Goal: Task Accomplishment & Management: Manage account settings

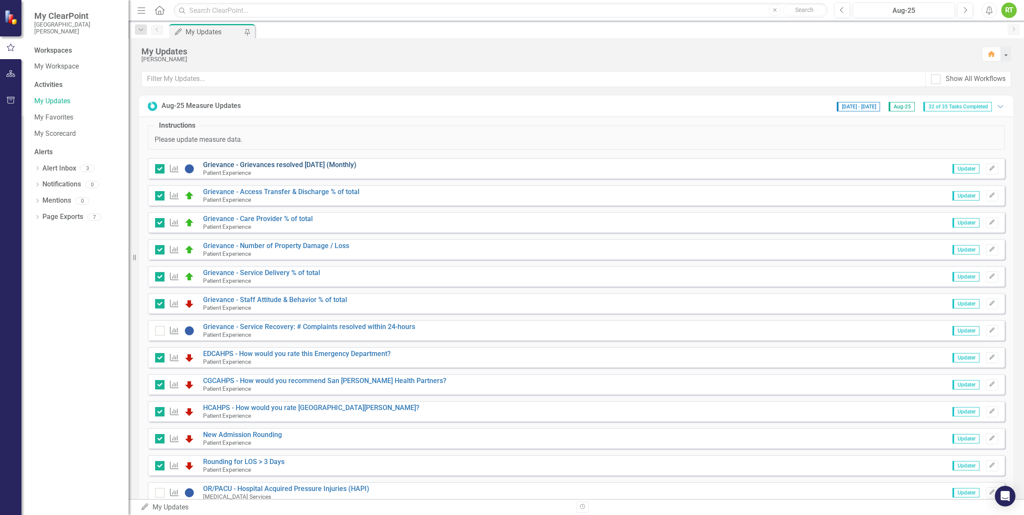
click at [231, 165] on link "Grievance - Grievances resolved [DATE] (Monthly)" at bounding box center [279, 165] width 153 height 8
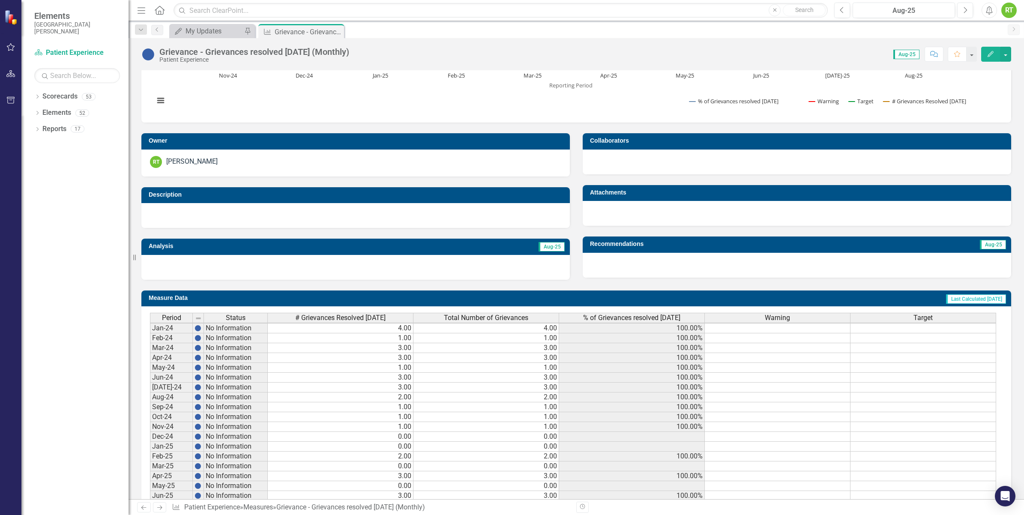
scroll to position [196, 0]
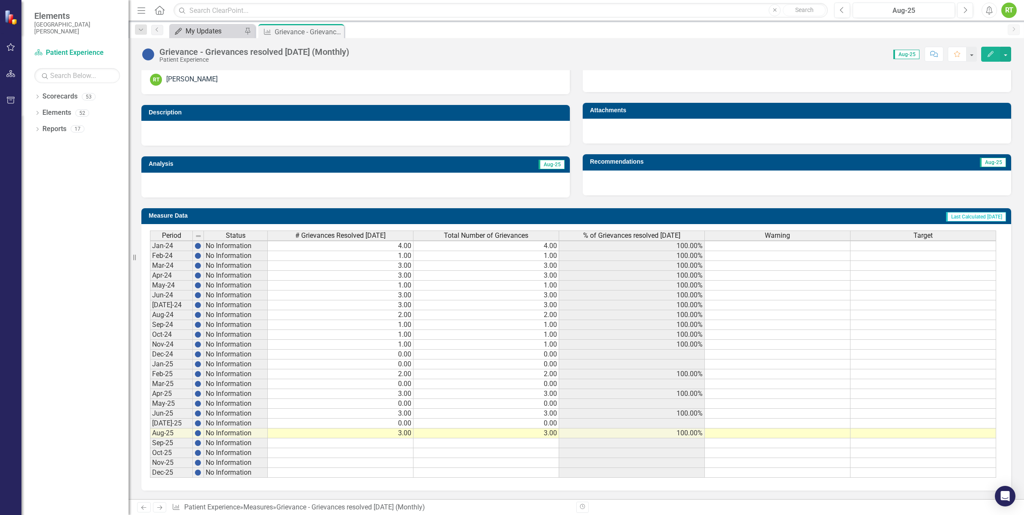
click at [214, 32] on div "My Updates" at bounding box center [214, 31] width 57 height 11
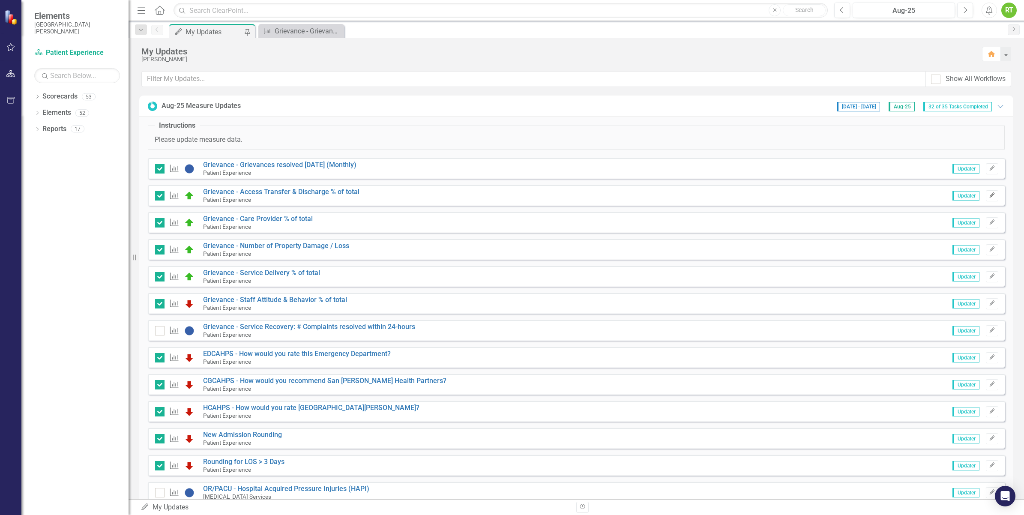
click at [989, 194] on button "Edit" at bounding box center [992, 195] width 12 height 11
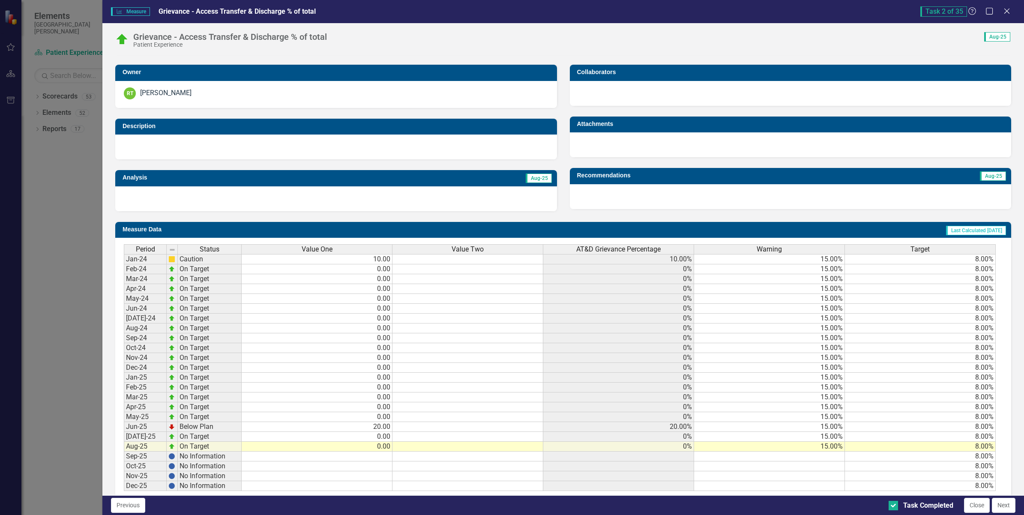
scroll to position [183, 0]
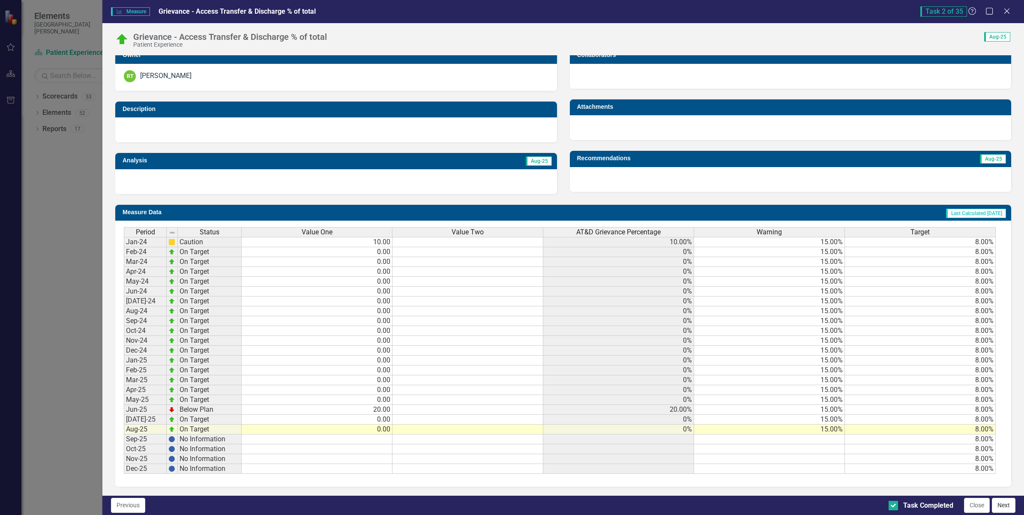
click at [1008, 505] on button "Next" at bounding box center [1004, 505] width 24 height 15
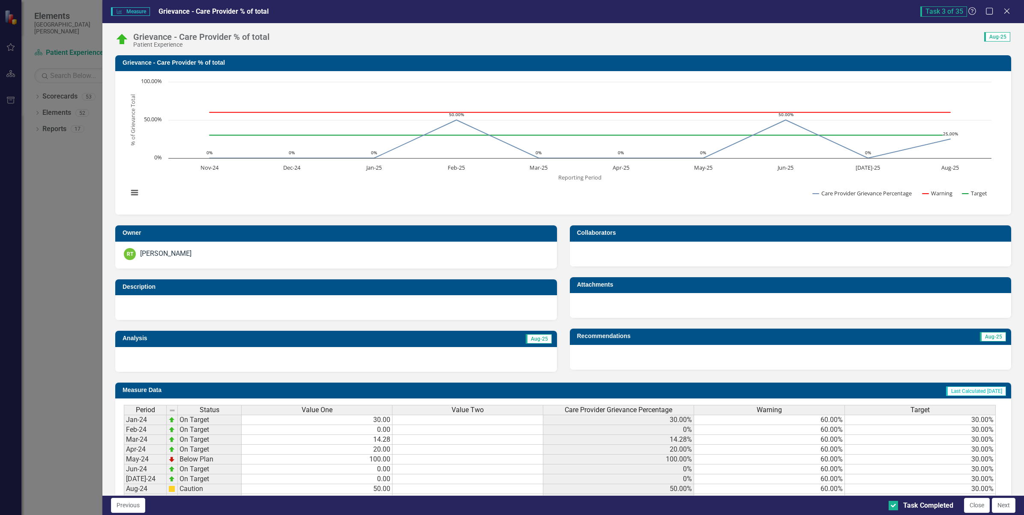
scroll to position [178, 0]
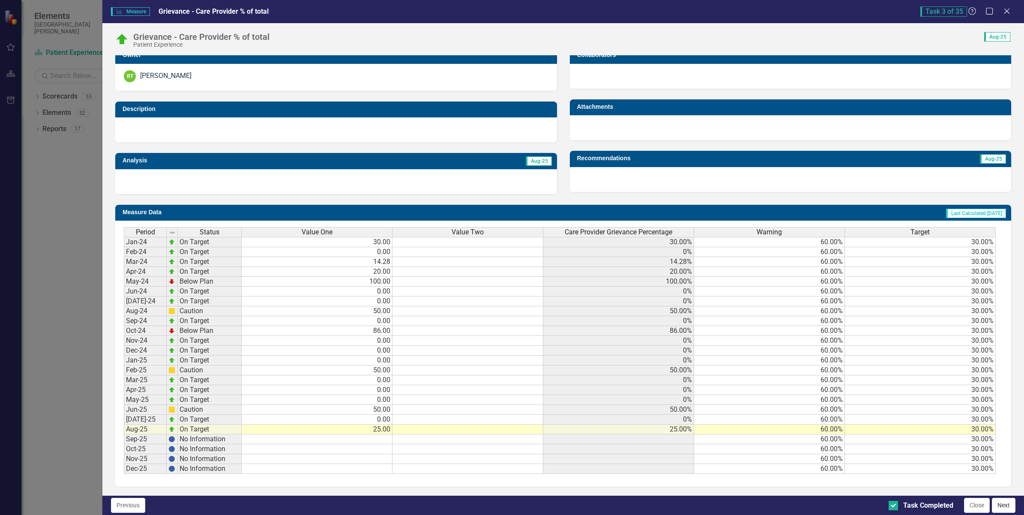
click at [1002, 508] on button "Next" at bounding box center [1004, 505] width 24 height 15
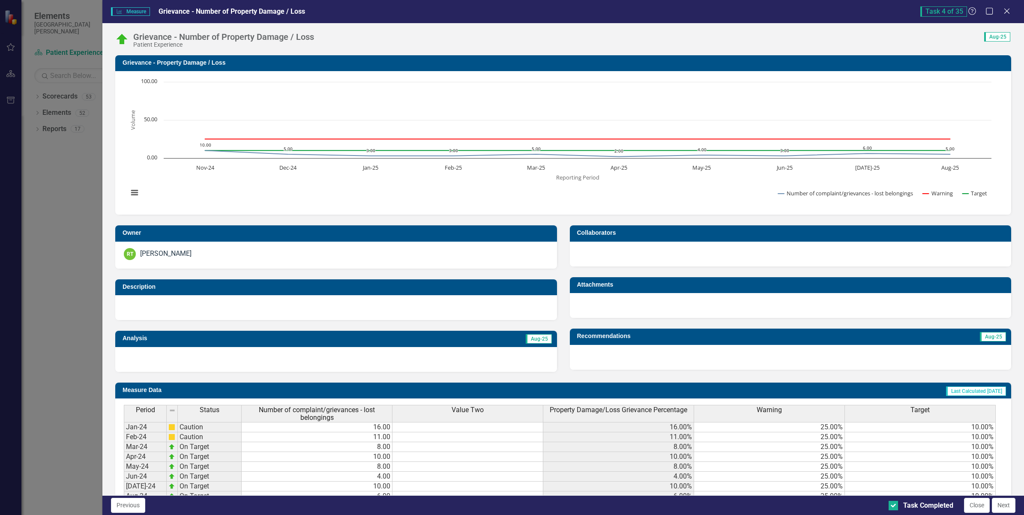
click at [1002, 508] on button "Next" at bounding box center [1004, 505] width 24 height 15
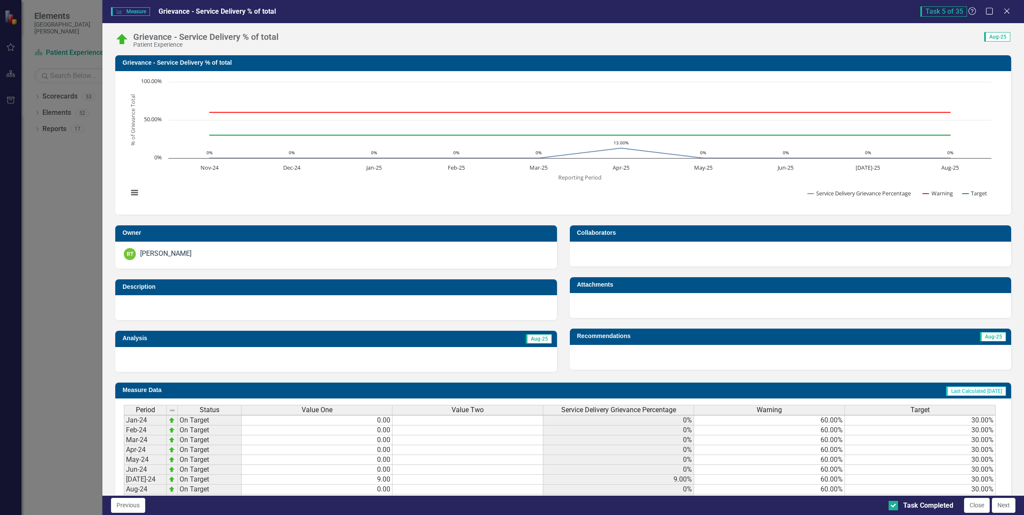
scroll to position [184, 0]
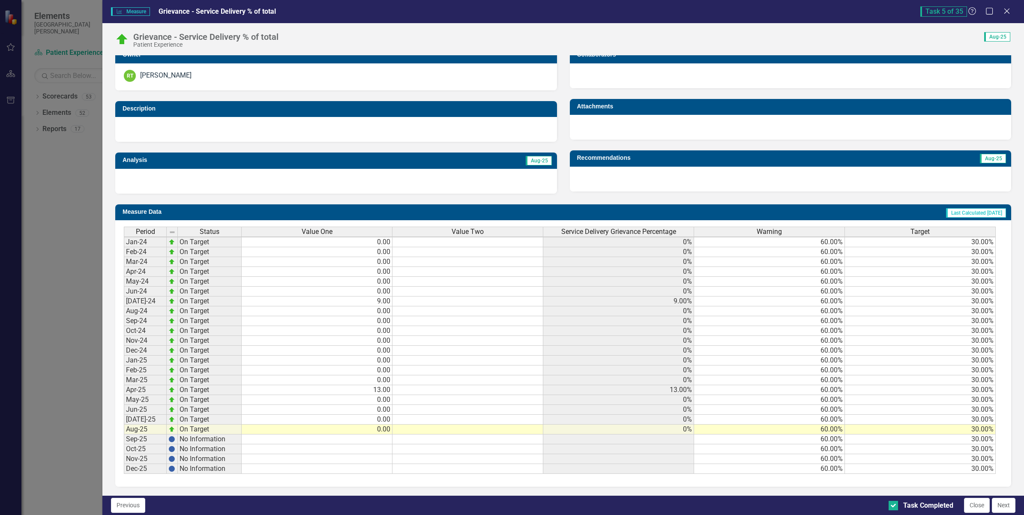
click at [1002, 502] on button "Next" at bounding box center [1004, 505] width 24 height 15
click at [1002, 500] on button "Next" at bounding box center [1004, 505] width 24 height 15
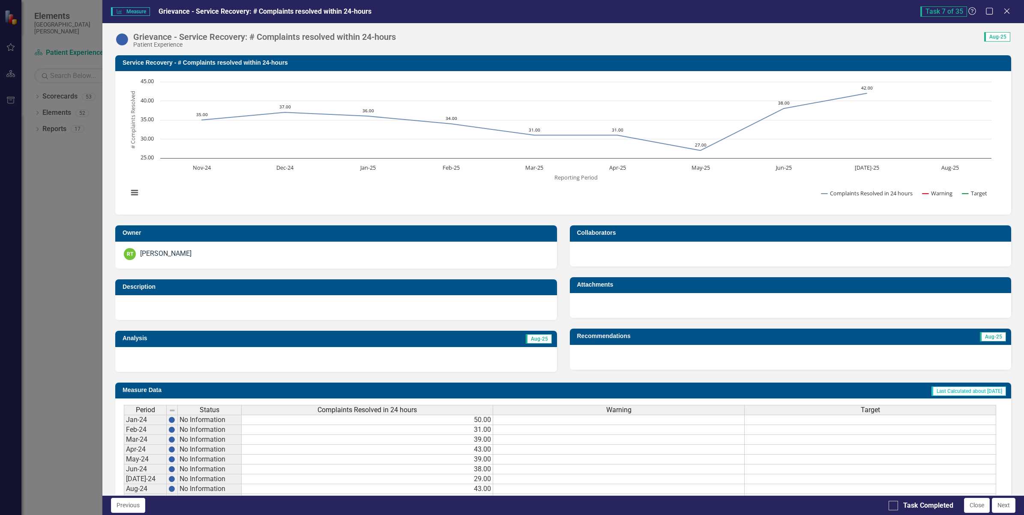
scroll to position [183, 0]
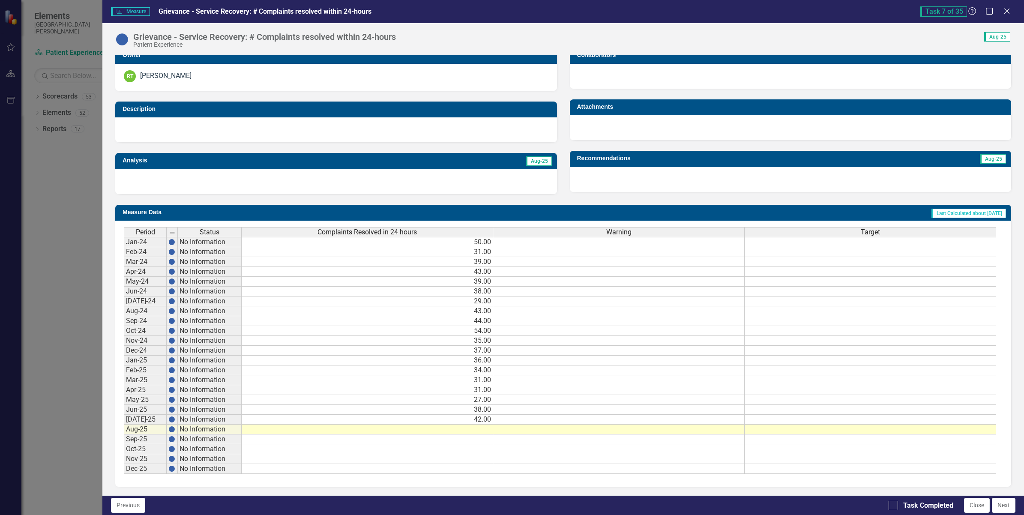
click at [470, 429] on td at bounding box center [368, 430] width 252 height 10
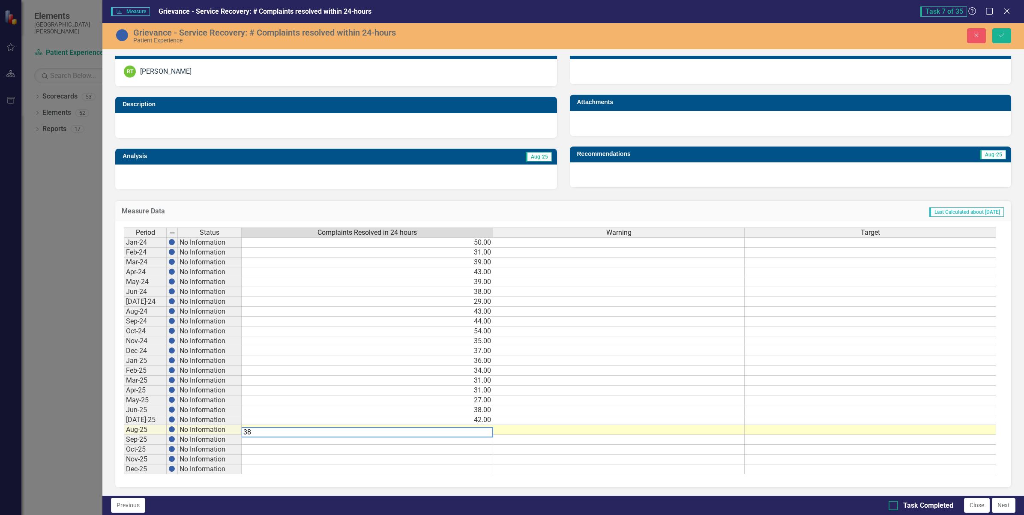
type textarea "38"
click at [896, 504] on div at bounding box center [893, 505] width 9 height 9
click at [894, 504] on input "Task Completed" at bounding box center [892, 504] width 6 height 6
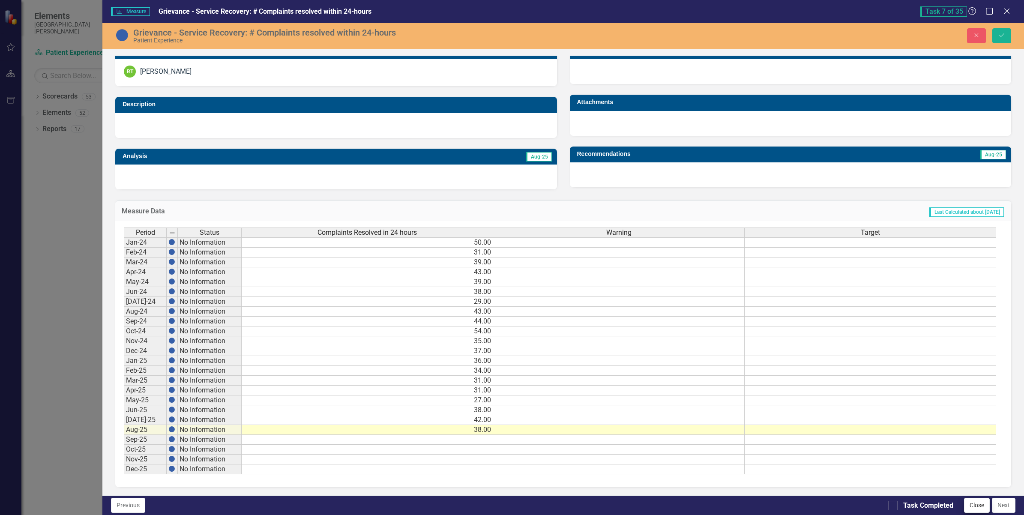
checkbox input "true"
click at [997, 504] on button "Next" at bounding box center [1004, 505] width 24 height 15
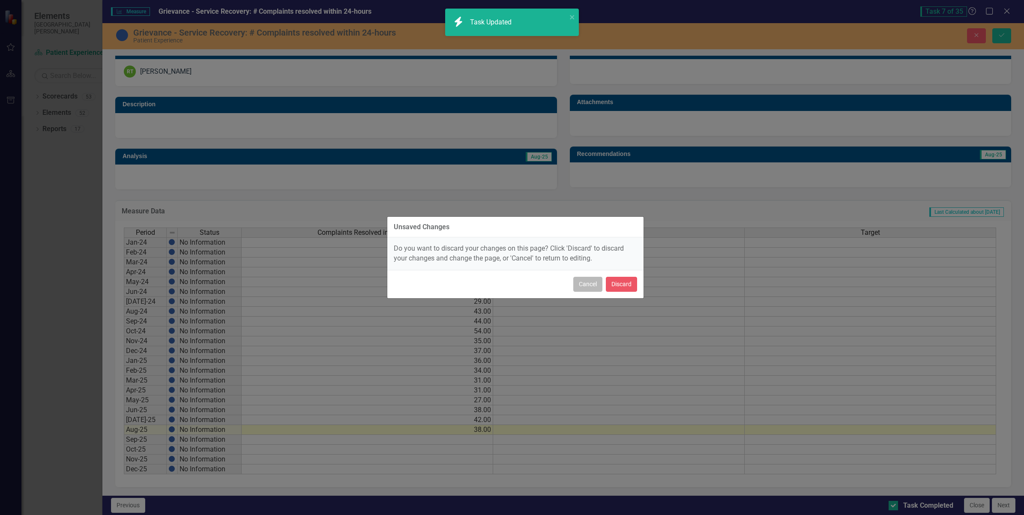
click at [581, 283] on button "Cancel" at bounding box center [587, 284] width 29 height 15
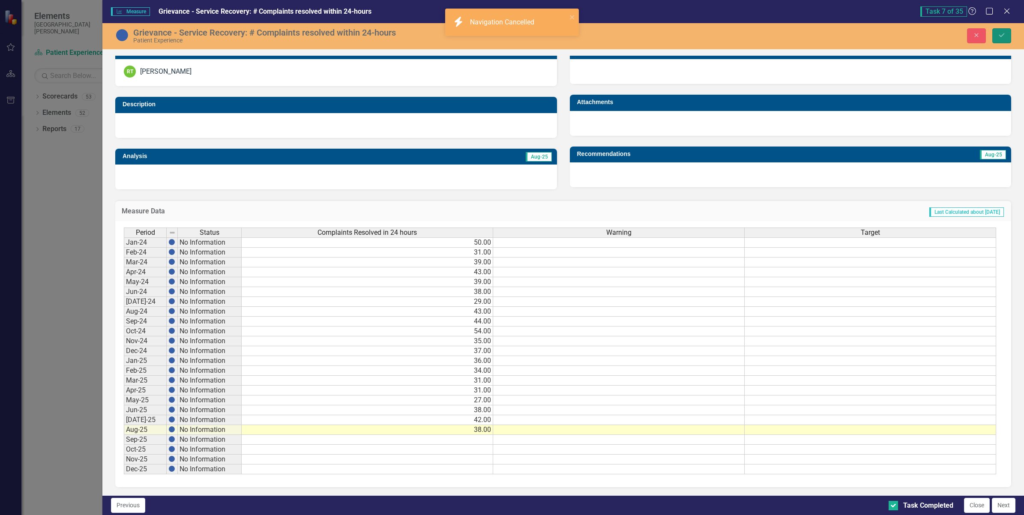
click at [1004, 38] on icon "Save" at bounding box center [1002, 35] width 8 height 6
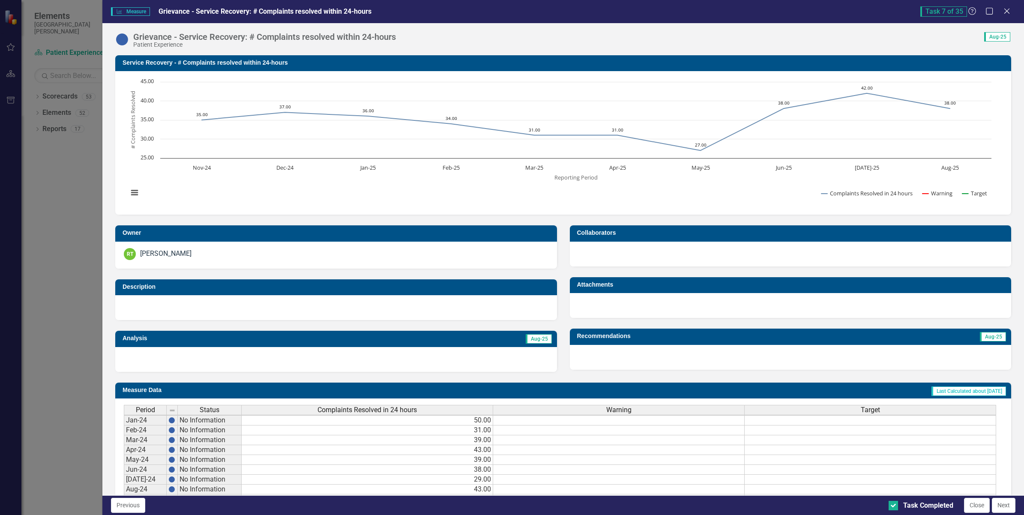
scroll to position [3, 0]
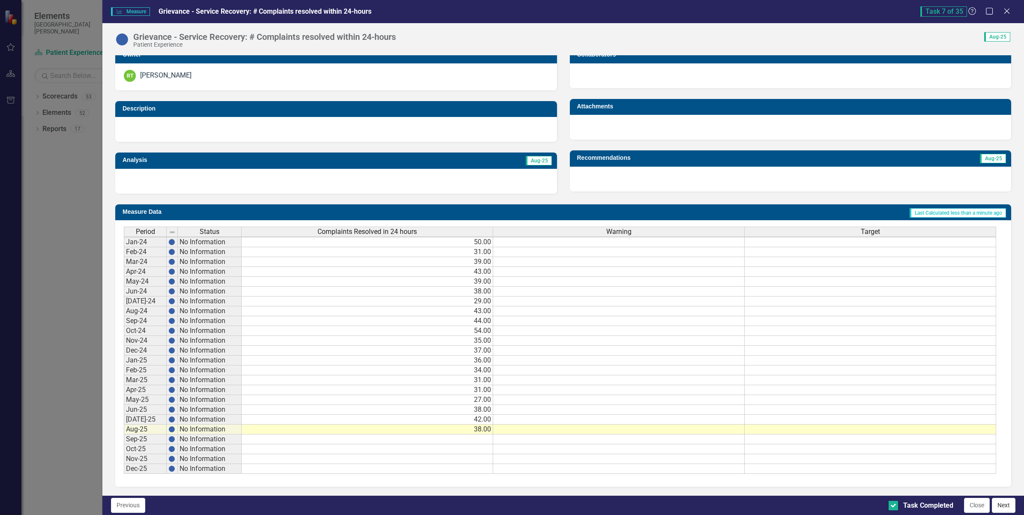
click at [995, 501] on button "Next" at bounding box center [1004, 505] width 24 height 15
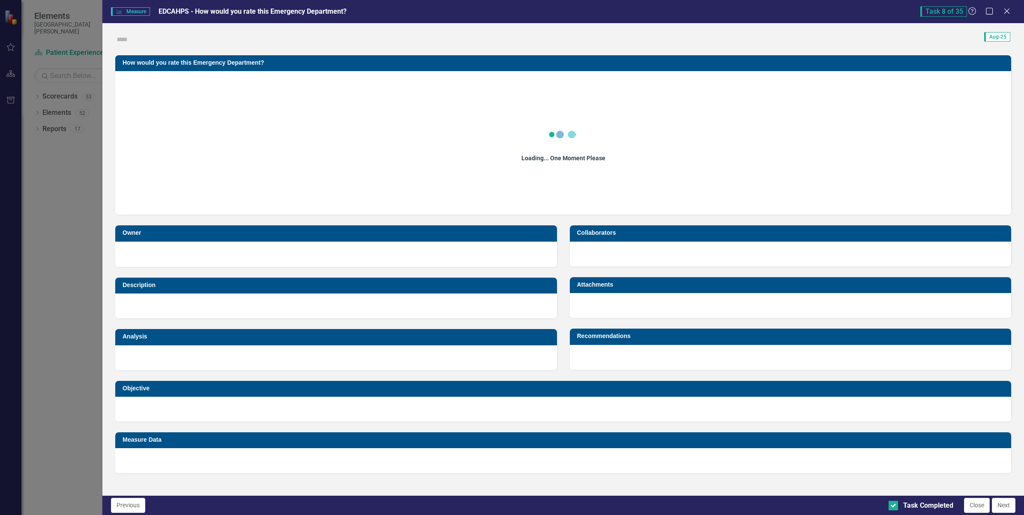
checkbox input "true"
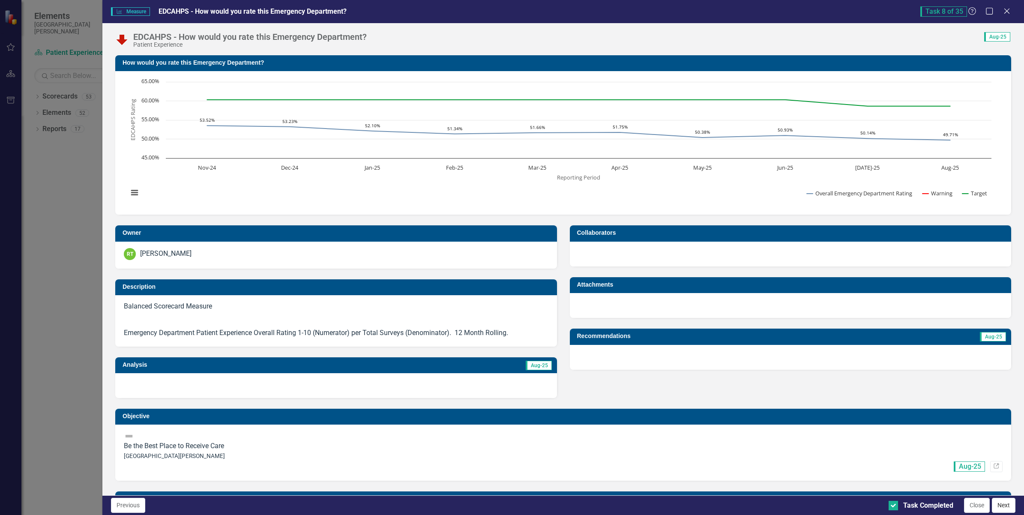
click at [1002, 502] on button "Next" at bounding box center [1004, 505] width 24 height 15
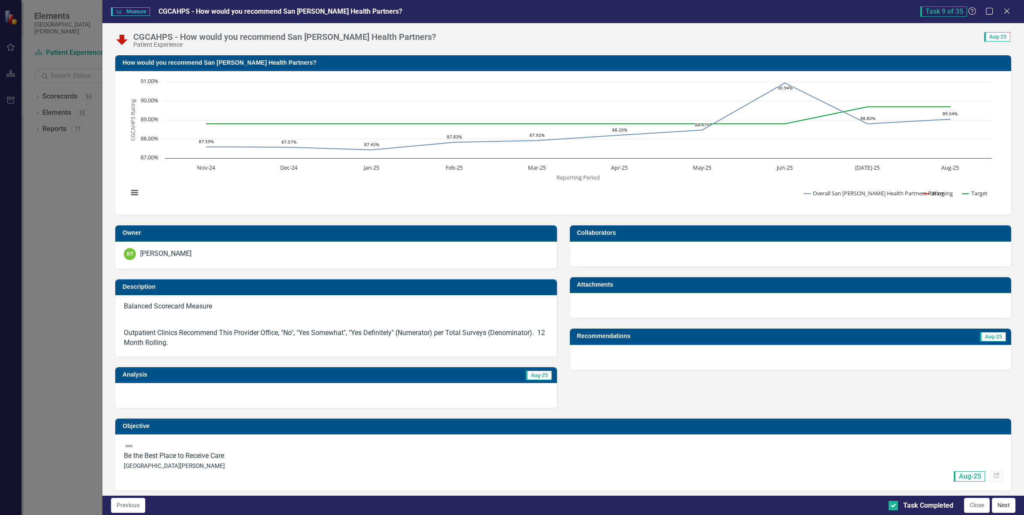
click at [1002, 498] on button "Next" at bounding box center [1004, 505] width 24 height 15
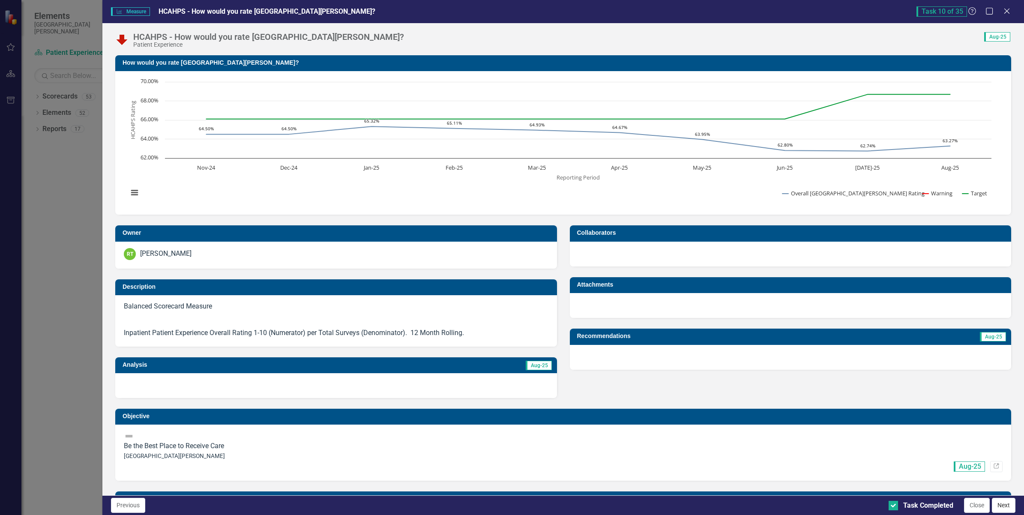
click at [1000, 502] on button "Next" at bounding box center [1004, 505] width 24 height 15
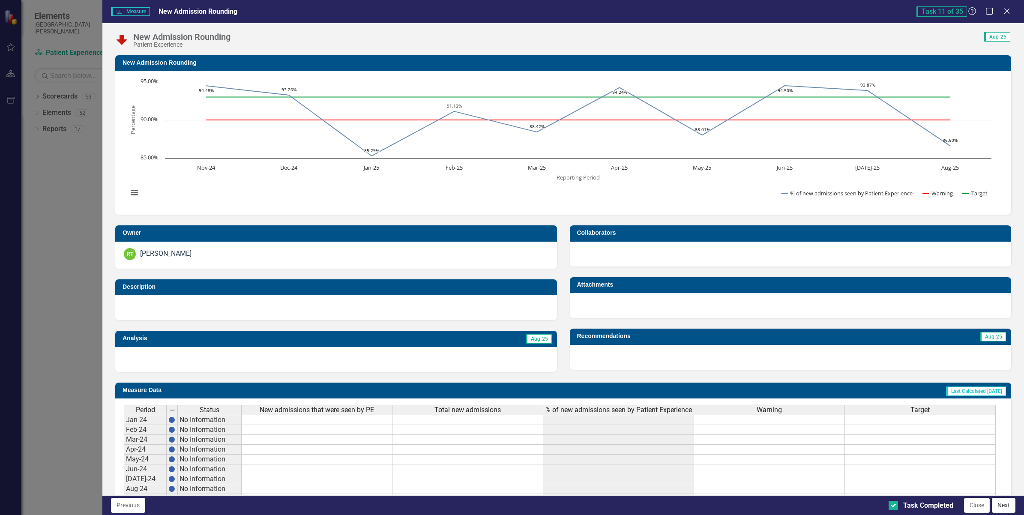
click at [997, 507] on button "Next" at bounding box center [1004, 505] width 24 height 15
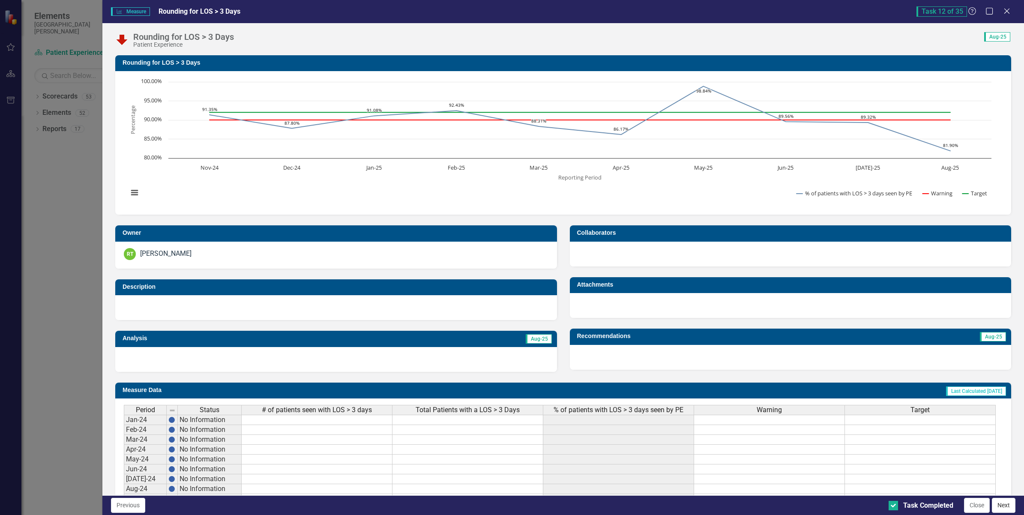
click at [997, 506] on button "Next" at bounding box center [1004, 505] width 24 height 15
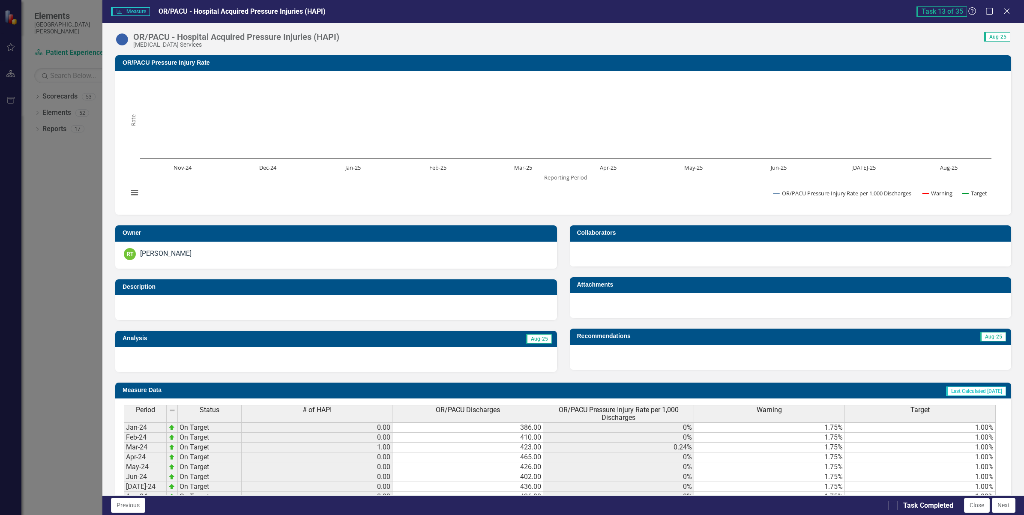
scroll to position [192, 0]
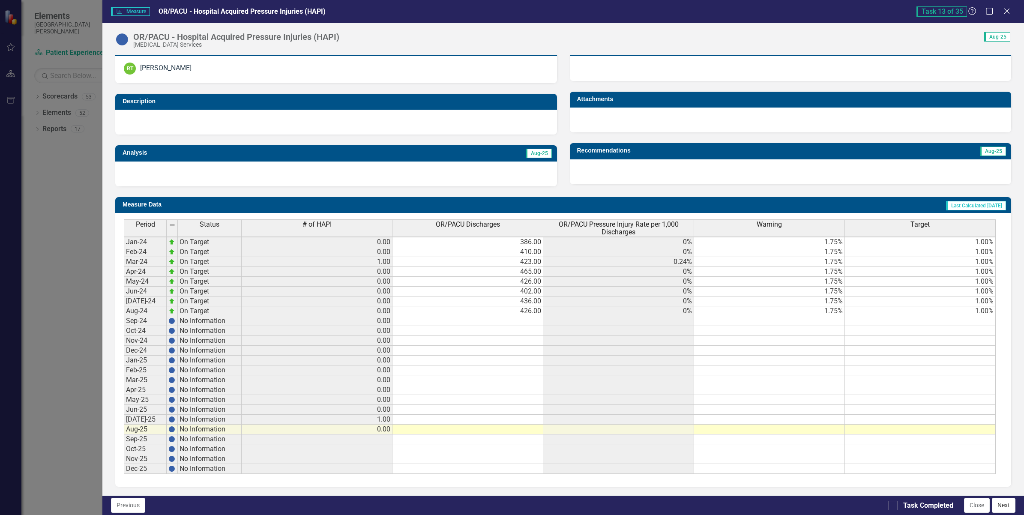
click at [1004, 509] on button "Next" at bounding box center [1004, 505] width 24 height 15
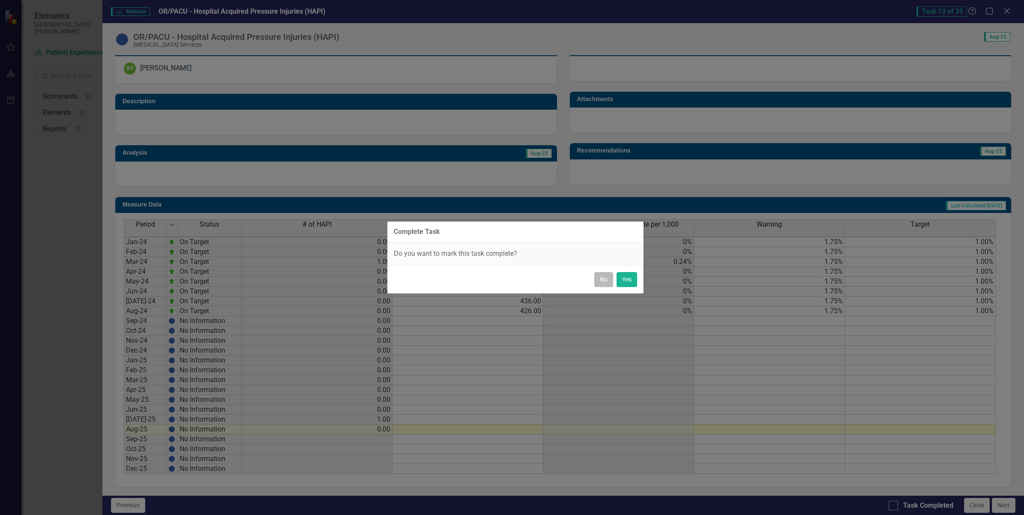
click at [598, 279] on button "No" at bounding box center [603, 279] width 19 height 15
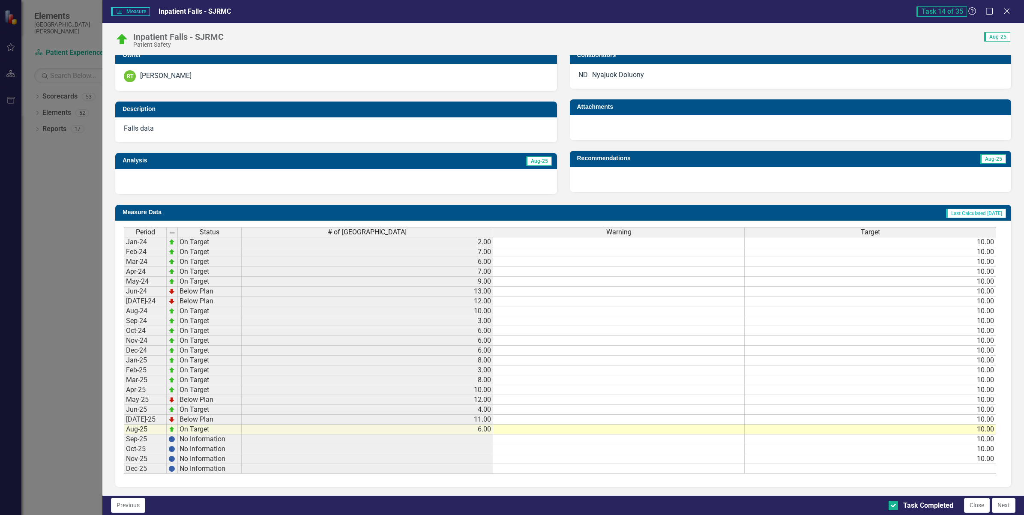
scroll to position [0, 0]
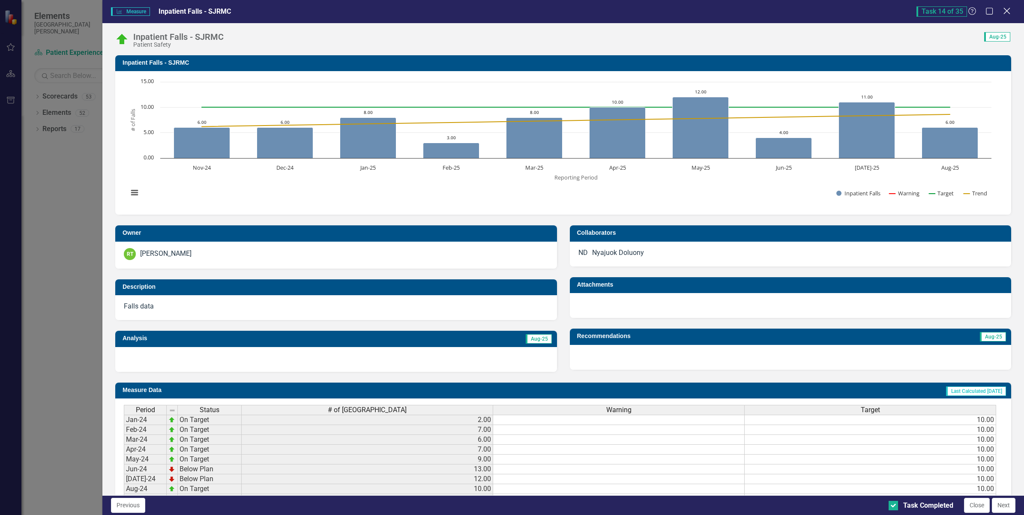
click at [1006, 13] on icon "Close" at bounding box center [1007, 11] width 11 height 8
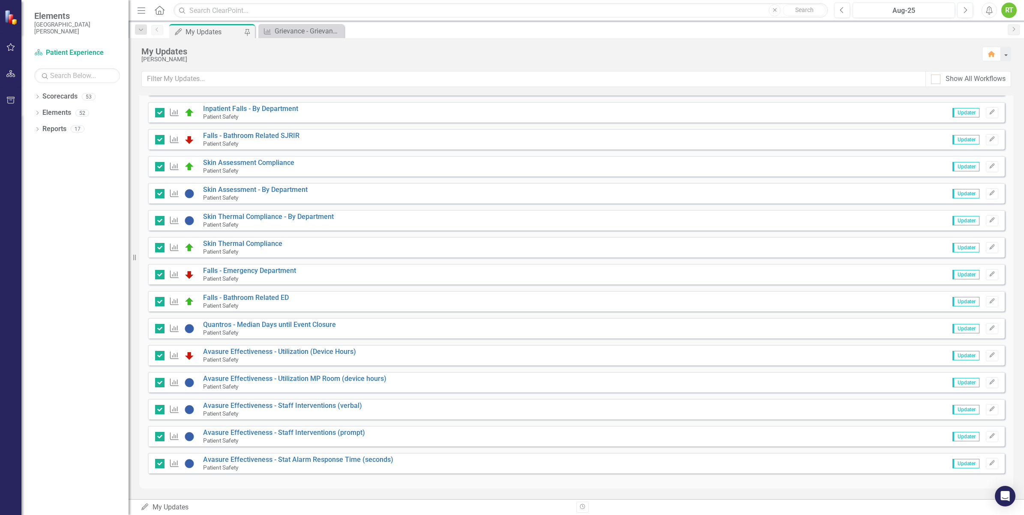
scroll to position [249, 0]
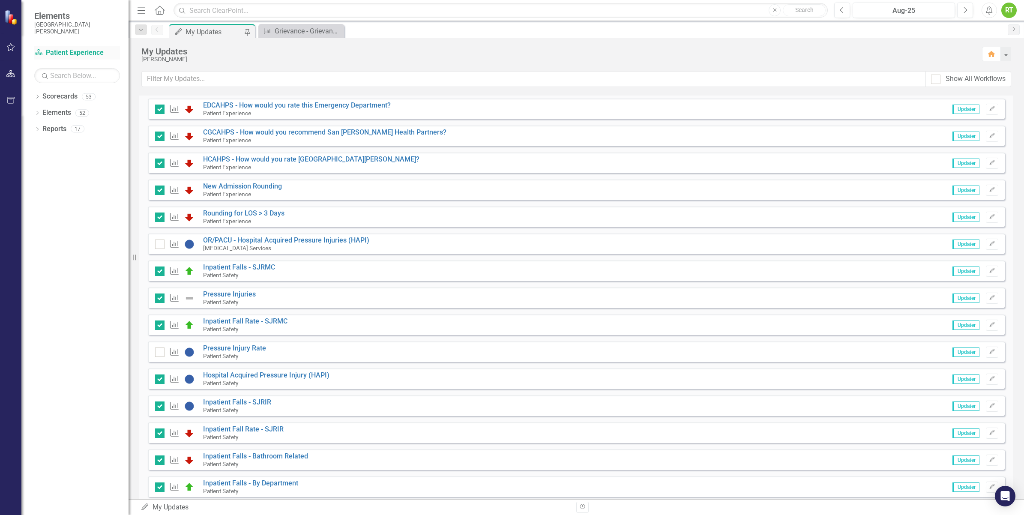
click at [96, 54] on link "Scorecard Patient Experience" at bounding box center [77, 53] width 86 height 10
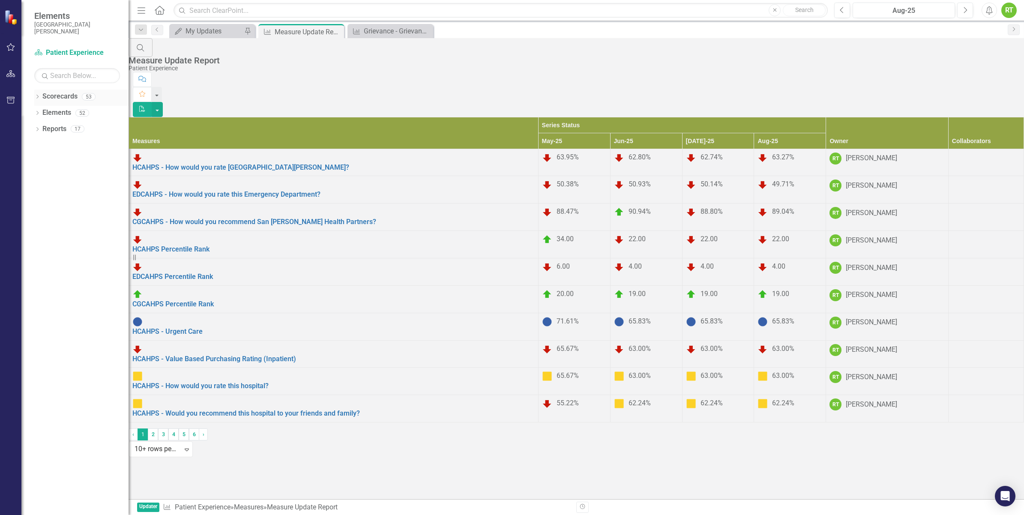
click at [39, 98] on icon "Dropdown" at bounding box center [37, 97] width 6 height 5
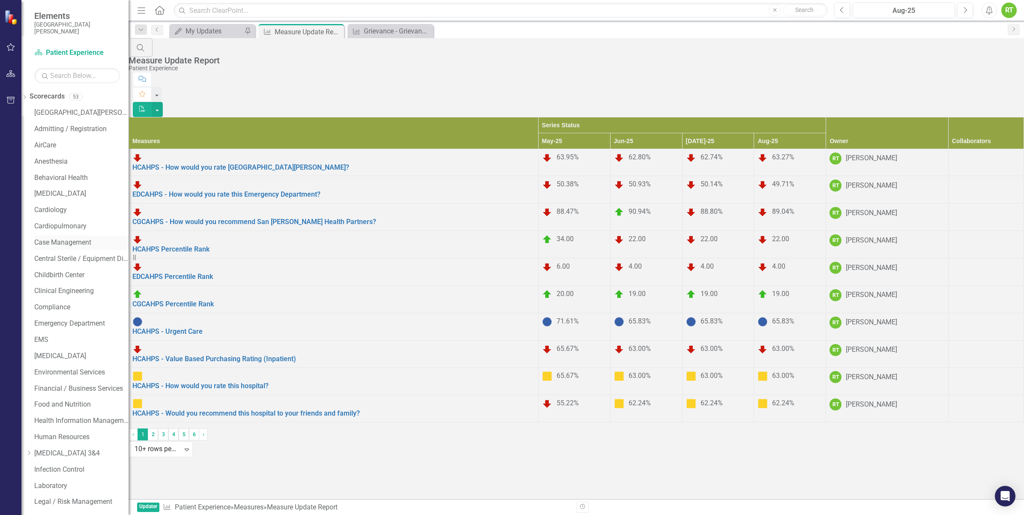
click at [63, 239] on link "Case Management" at bounding box center [81, 243] width 94 height 10
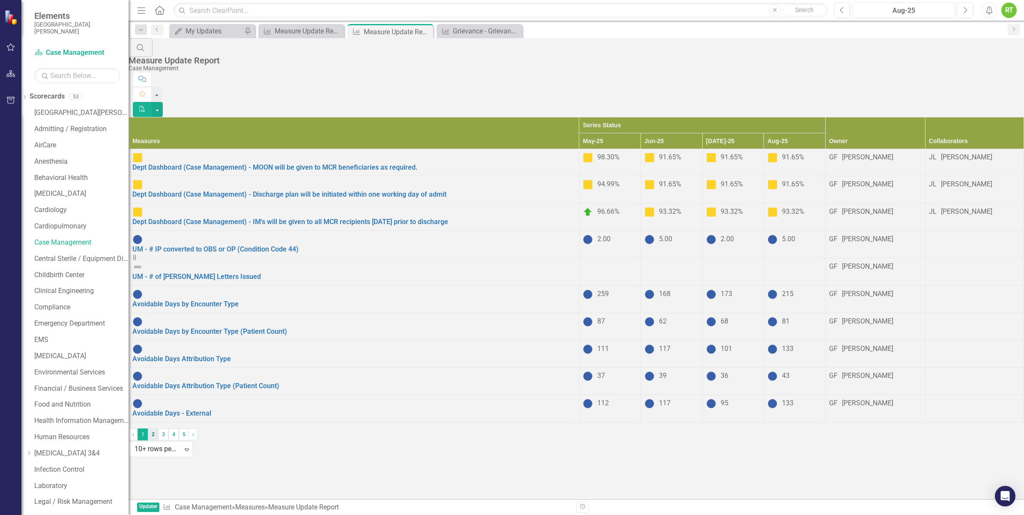
click at [158, 441] on link "2" at bounding box center [153, 435] width 10 height 12
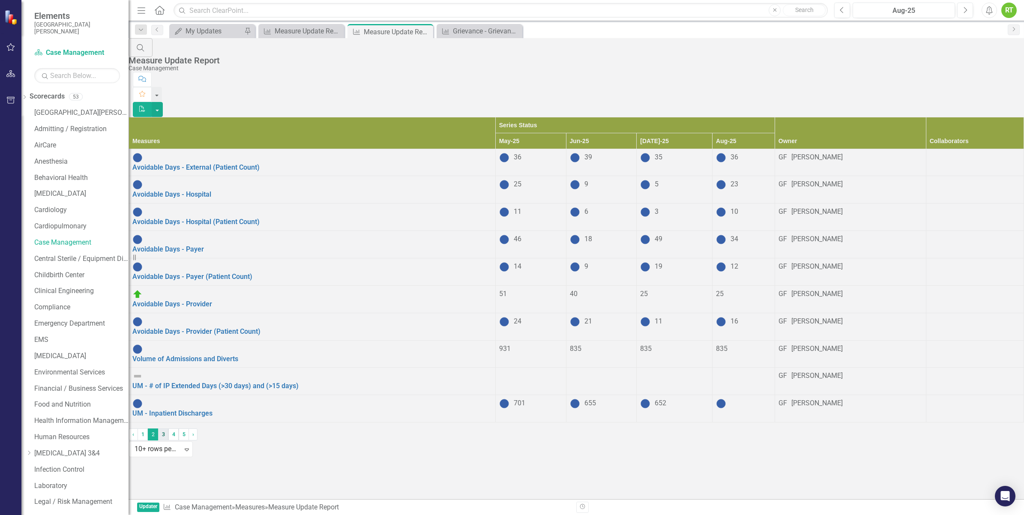
click at [168, 441] on link "3" at bounding box center [163, 435] width 10 height 12
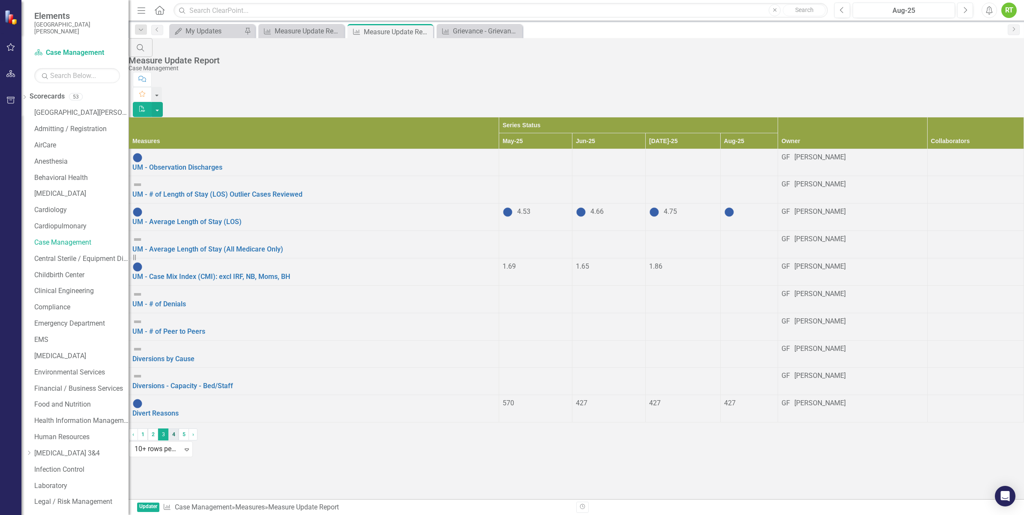
click at [179, 441] on link "4" at bounding box center [173, 435] width 10 height 12
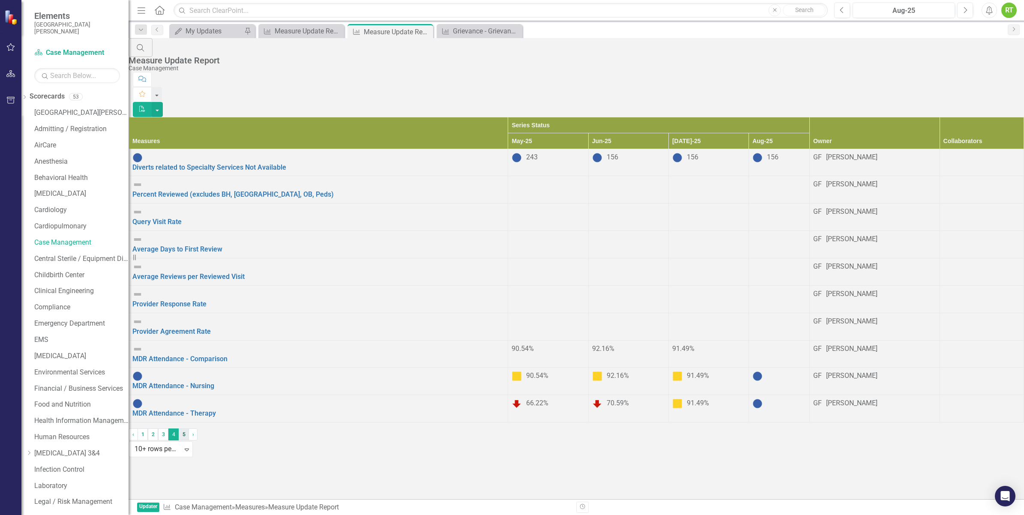
click at [189, 441] on link "5" at bounding box center [184, 435] width 10 height 12
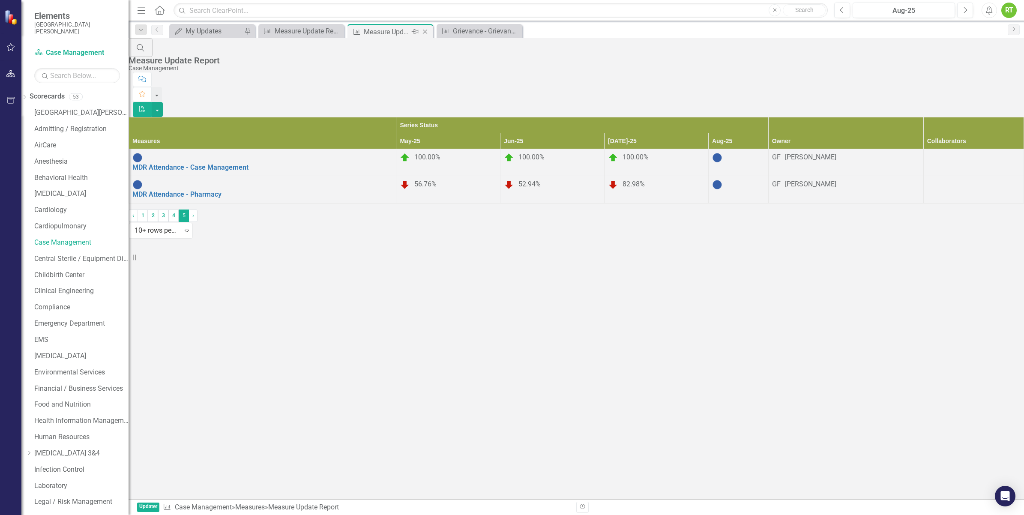
click at [424, 33] on icon "Close" at bounding box center [425, 31] width 9 height 7
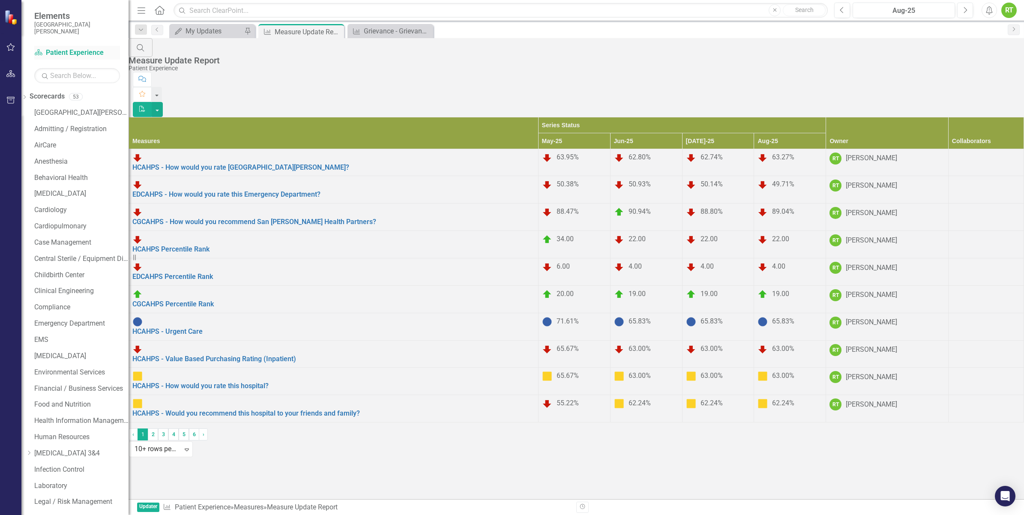
click at [49, 51] on link "Scorecard Patient Experience" at bounding box center [77, 53] width 86 height 10
click at [39, 51] on icon at bounding box center [39, 52] width 8 height 6
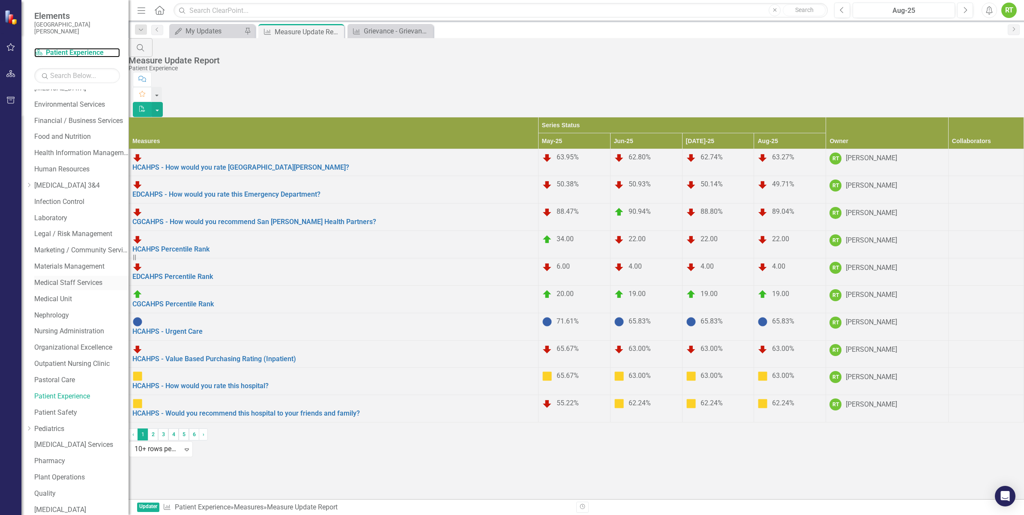
scroll to position [402, 0]
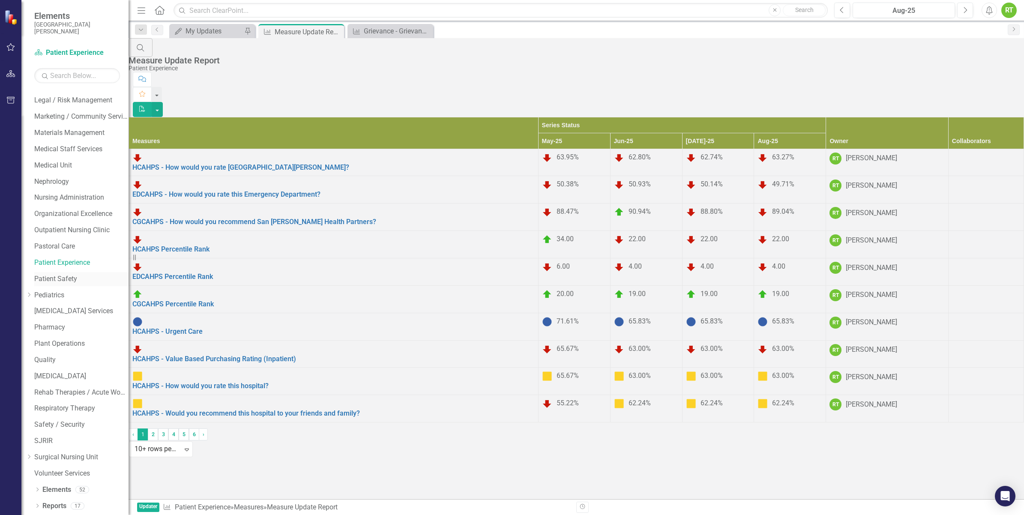
click at [75, 277] on link "Patient Safety" at bounding box center [81, 279] width 94 height 10
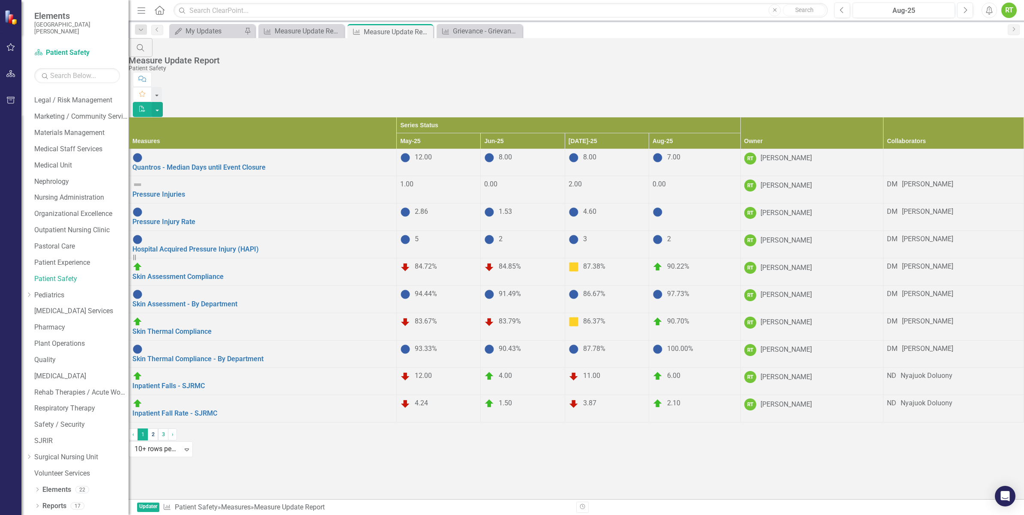
click at [158, 441] on link "2" at bounding box center [153, 435] width 10 height 12
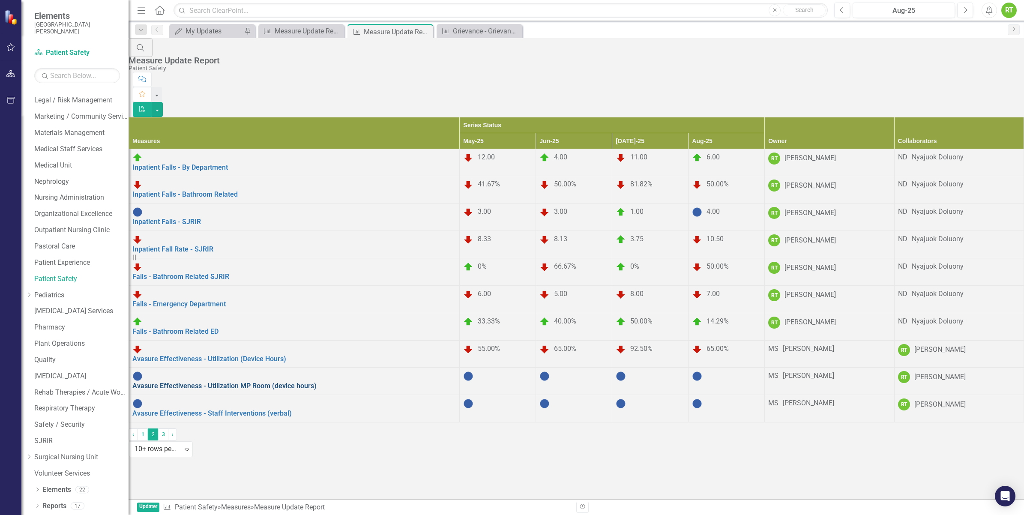
click at [292, 382] on link "Avasure Effectiveness - Utilization MP Room (device hours)" at bounding box center [224, 386] width 184 height 8
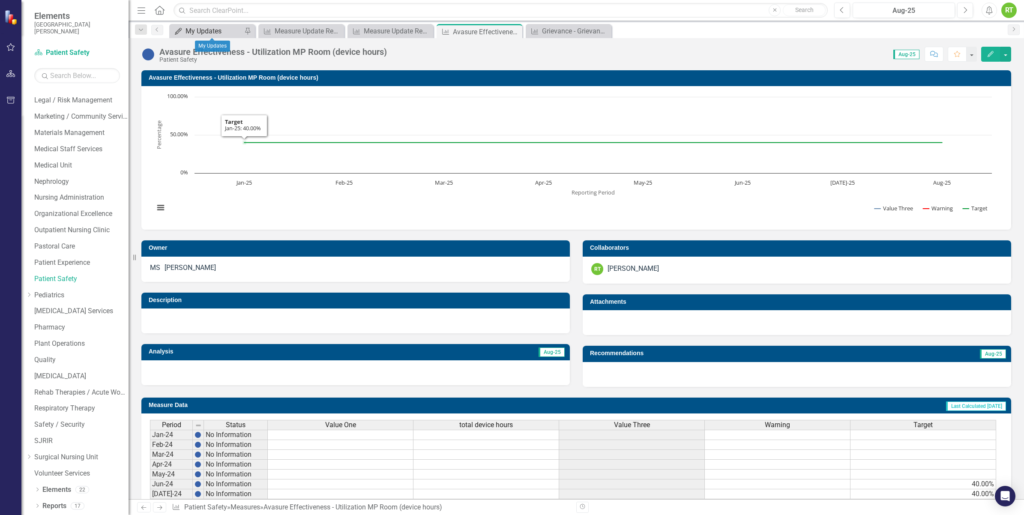
click at [215, 30] on div "My Updates" at bounding box center [214, 31] width 57 height 11
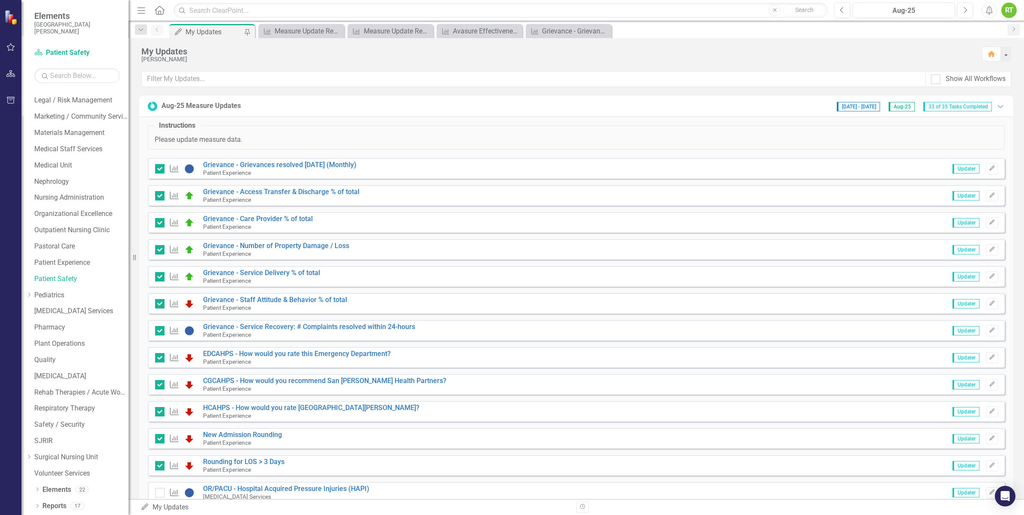
click at [957, 281] on span "Updater" at bounding box center [966, 276] width 27 height 9
click at [953, 273] on span "Updater" at bounding box center [966, 276] width 27 height 9
click at [989, 276] on icon "Edit" at bounding box center [992, 276] width 6 height 5
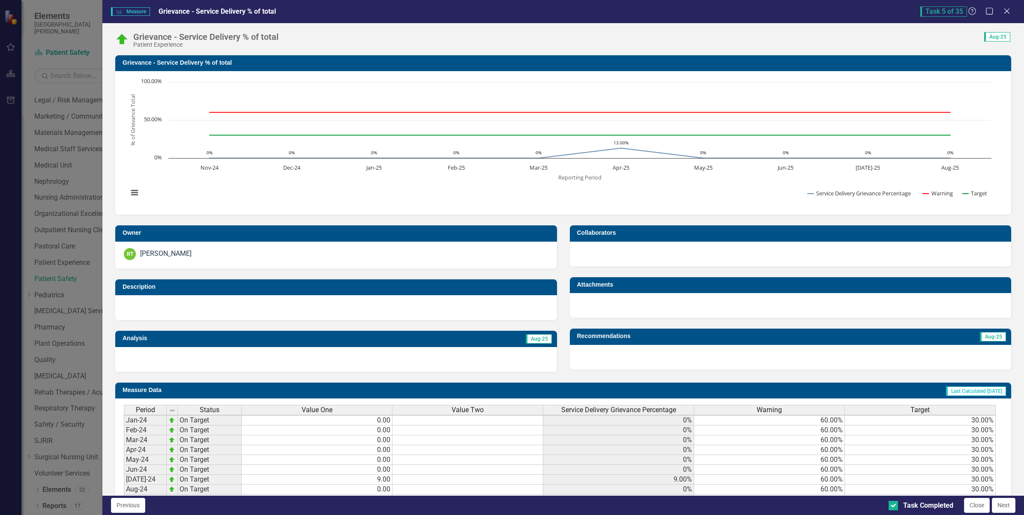
scroll to position [3, 0]
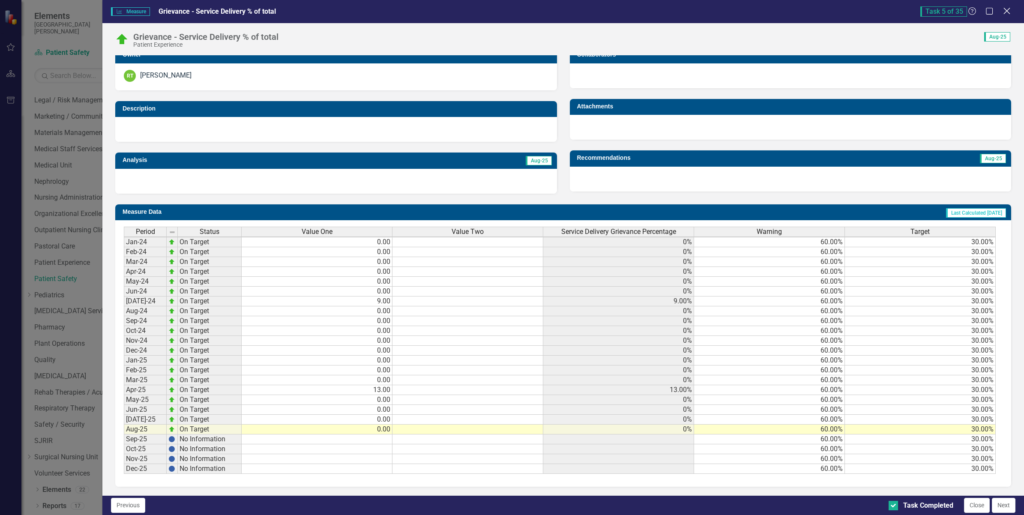
drag, startPoint x: 1004, startPoint y: 6, endPoint x: 1007, endPoint y: 11, distance: 6.5
click at [1006, 10] on div "Measure Measure Grievance - Service Delivery % of total Task 5 of 35 Help Maxim…" at bounding box center [563, 11] width 922 height 23
click at [1008, 11] on icon at bounding box center [1007, 11] width 6 height 6
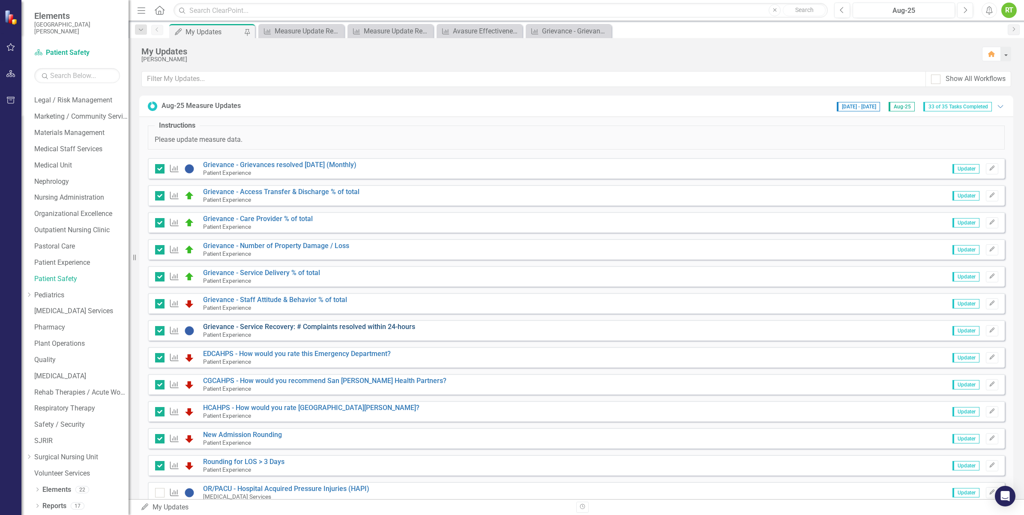
click at [292, 328] on link "Grievance - Service Recovery: # Complaints resolved within 24-hours" at bounding box center [309, 327] width 212 height 8
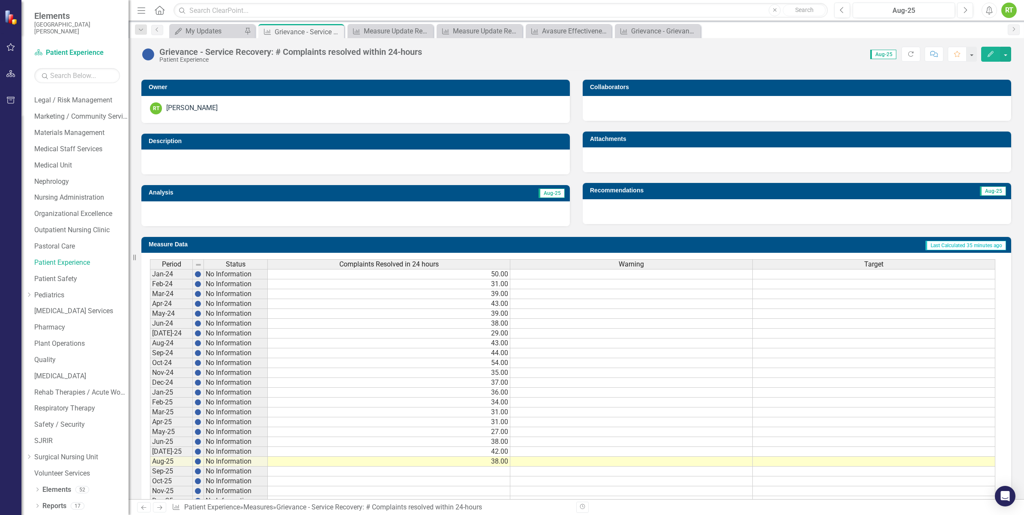
scroll to position [195, 0]
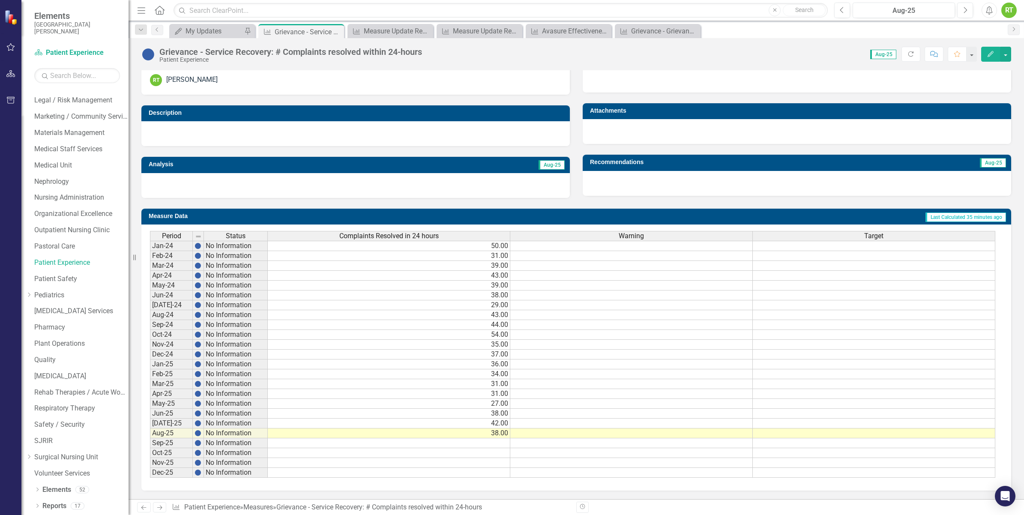
click at [498, 429] on td "38.00" at bounding box center [389, 434] width 243 height 10
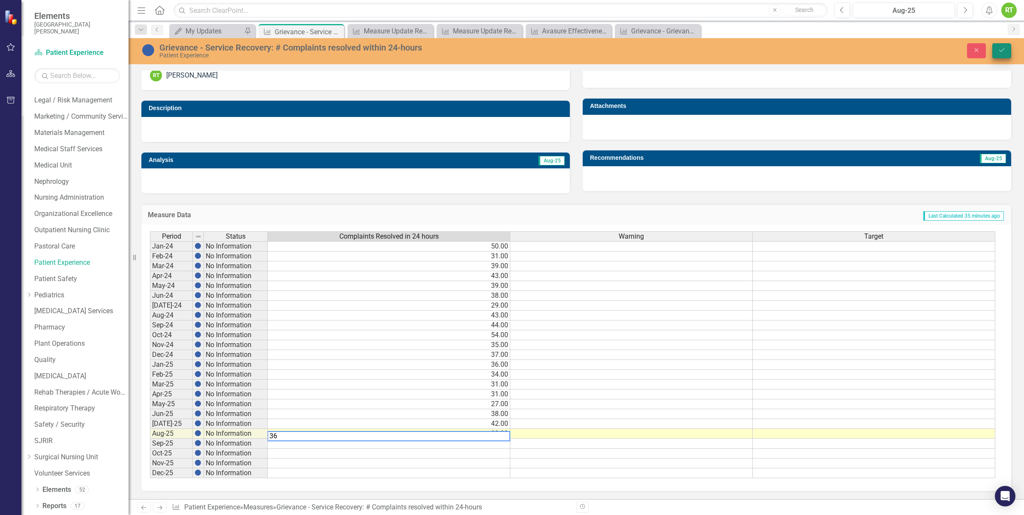
type textarea "36"
click at [1003, 48] on icon "Save" at bounding box center [1002, 50] width 8 height 6
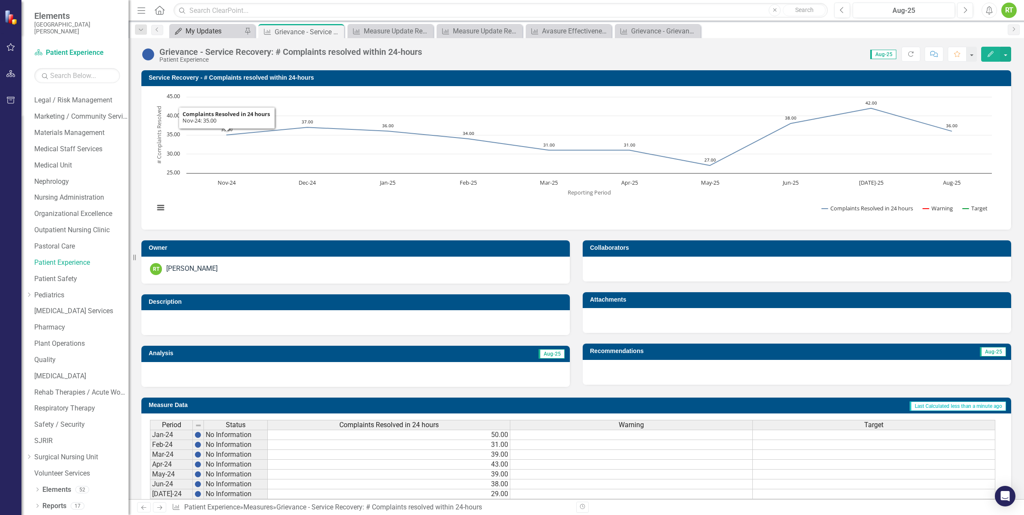
click at [201, 26] on div "My Updates" at bounding box center [214, 31] width 57 height 11
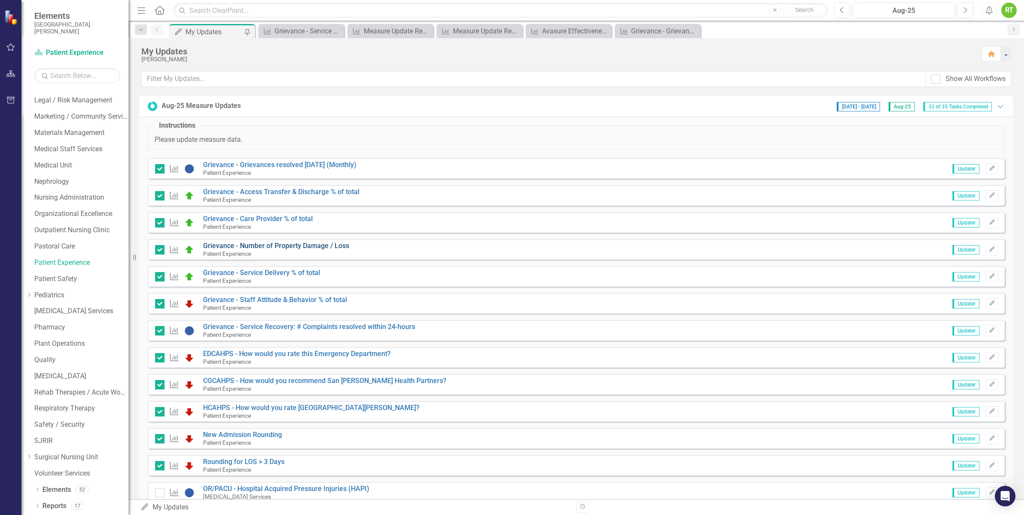
click at [298, 247] on link "Grievance - Number of Property Damage / Loss" at bounding box center [276, 246] width 146 height 8
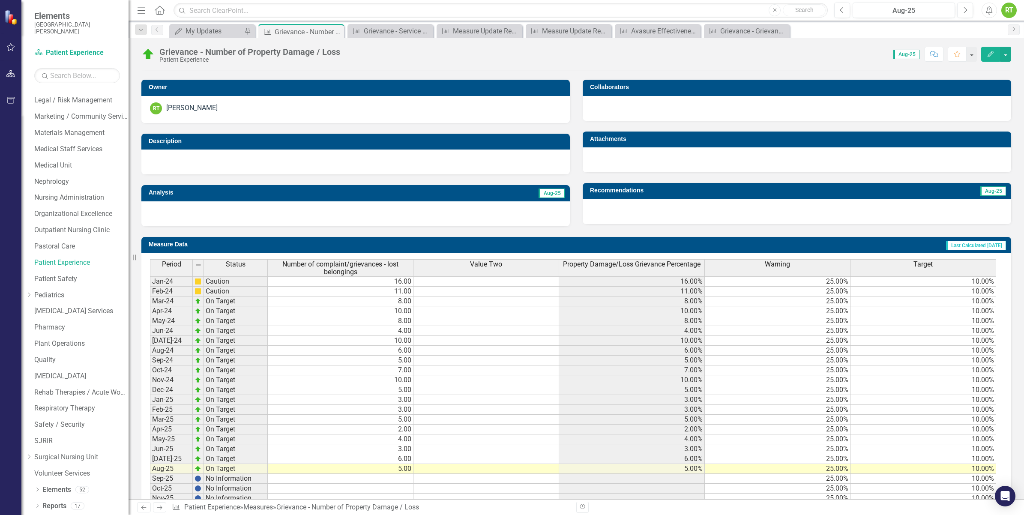
scroll to position [202, 0]
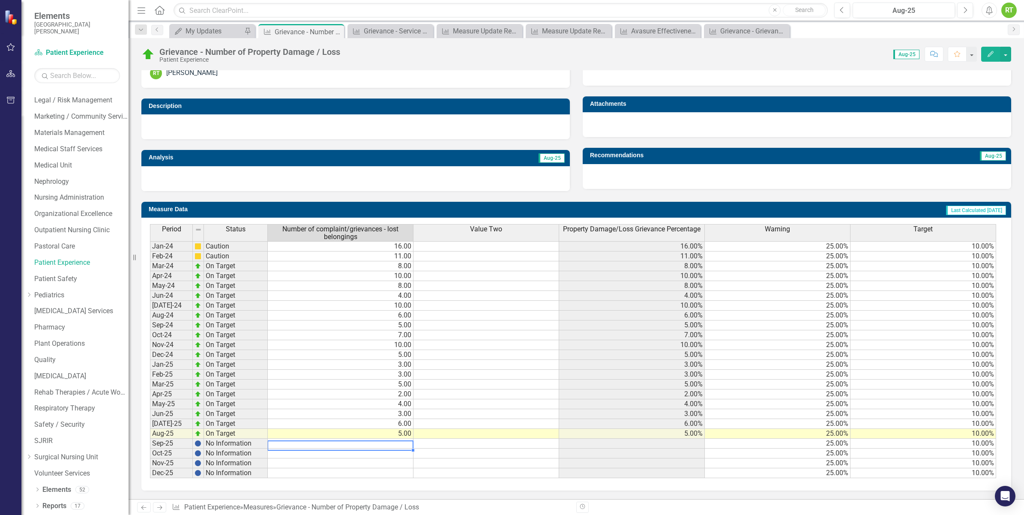
click at [367, 440] on td at bounding box center [341, 444] width 146 height 10
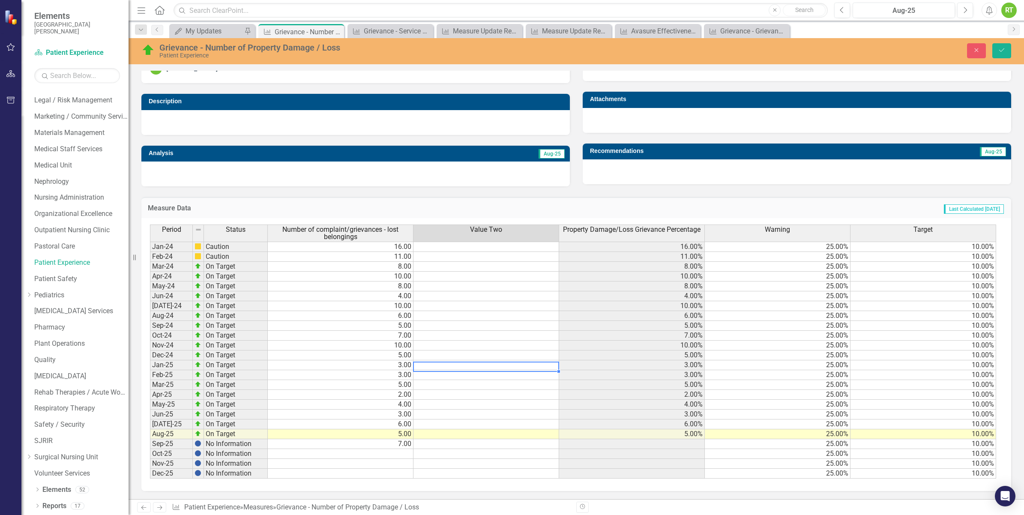
click at [521, 367] on td at bounding box center [487, 365] width 146 height 10
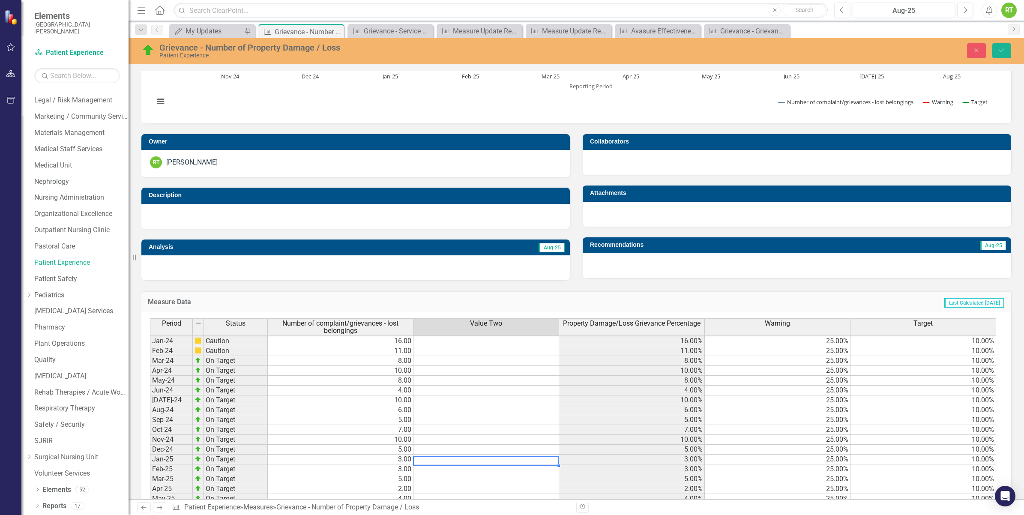
scroll to position [208, 0]
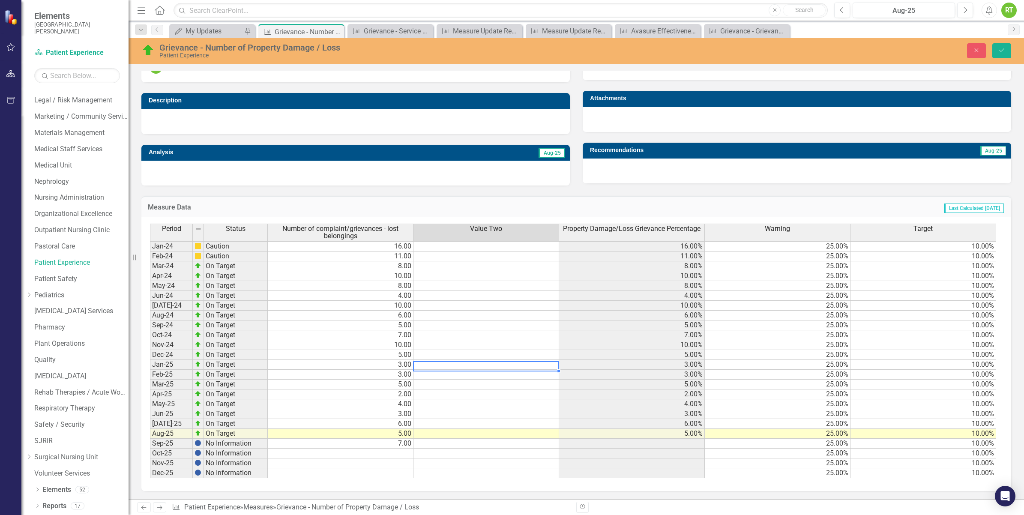
click at [398, 409] on td "3.00" at bounding box center [341, 414] width 146 height 10
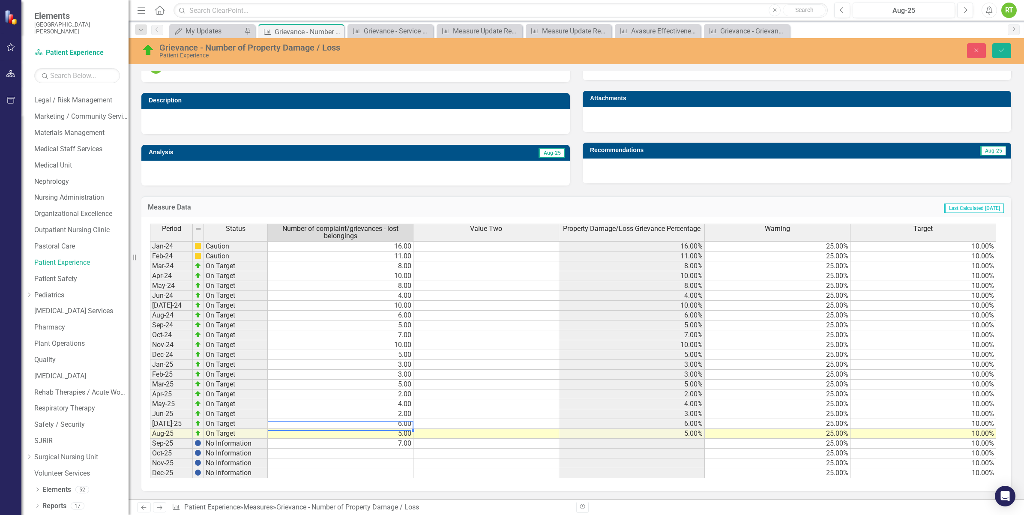
click at [382, 419] on td "6.00" at bounding box center [341, 424] width 146 height 10
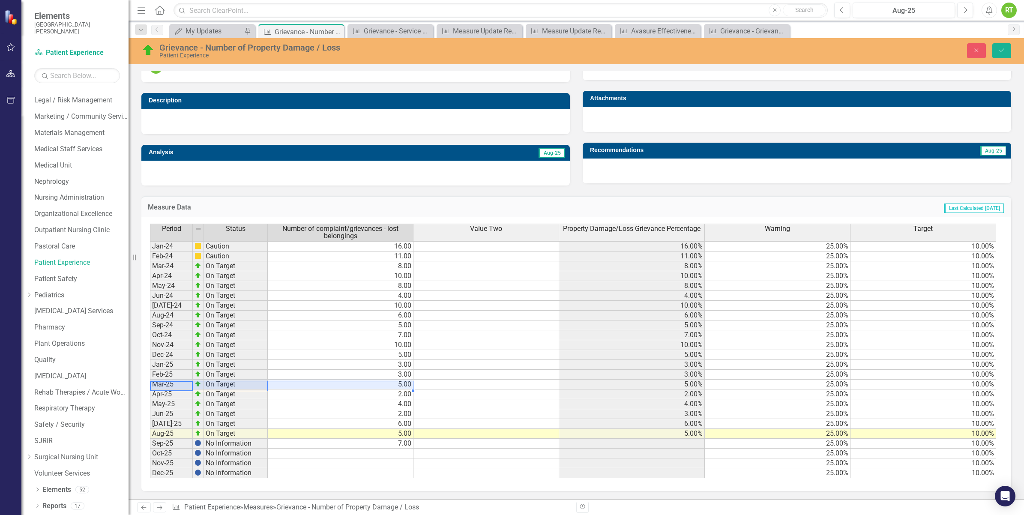
drag, startPoint x: 168, startPoint y: 380, endPoint x: 298, endPoint y: 376, distance: 129.9
click at [298, 376] on div "Period Status Number of complaint/grievances - lost belongings Value Two Proper…" at bounding box center [573, 351] width 846 height 255
click at [154, 390] on td "Apr-25" at bounding box center [171, 395] width 43 height 10
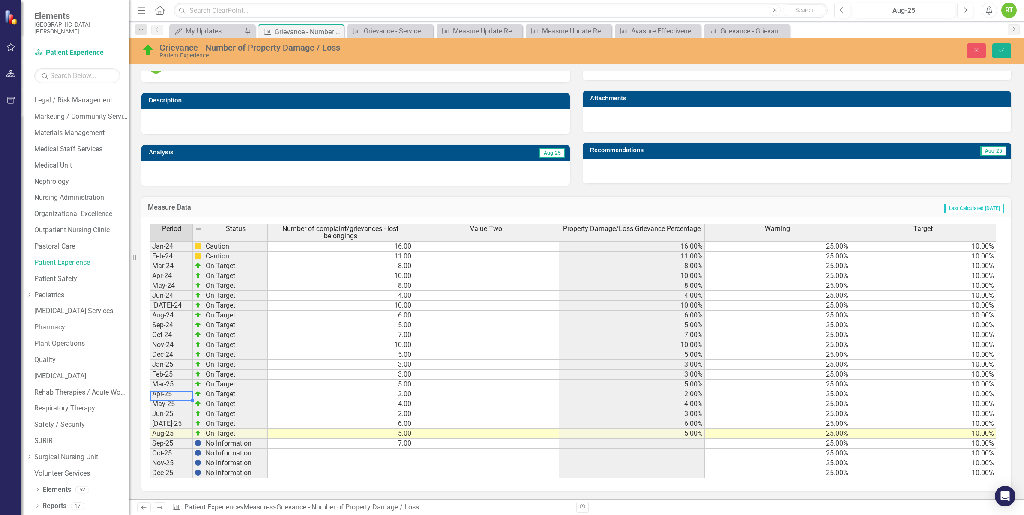
click at [155, 390] on td "Apr-25" at bounding box center [171, 395] width 43 height 10
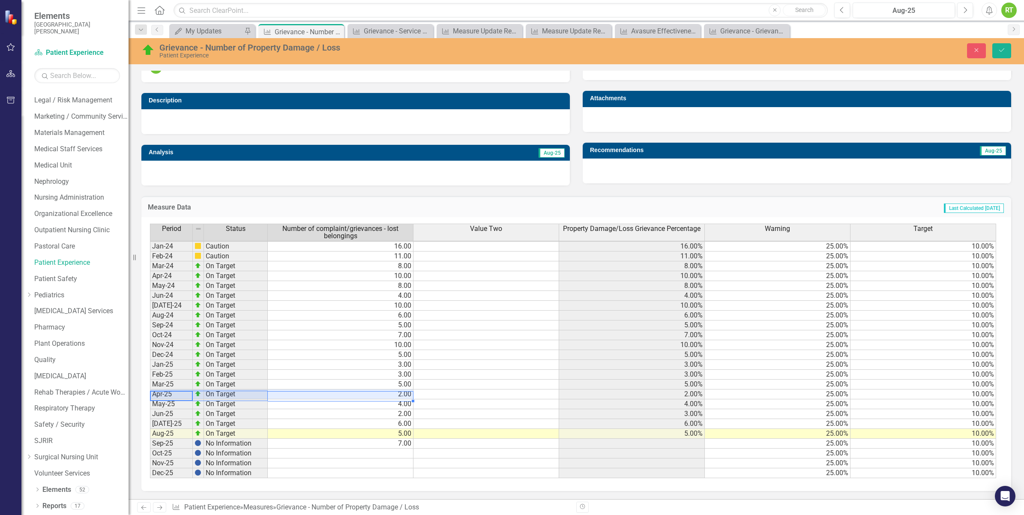
drag, startPoint x: 168, startPoint y: 389, endPoint x: 384, endPoint y: 390, distance: 215.6
click at [384, 390] on div "Period Status Number of complaint/grievances - lost belongings Value Two Proper…" at bounding box center [573, 351] width 846 height 255
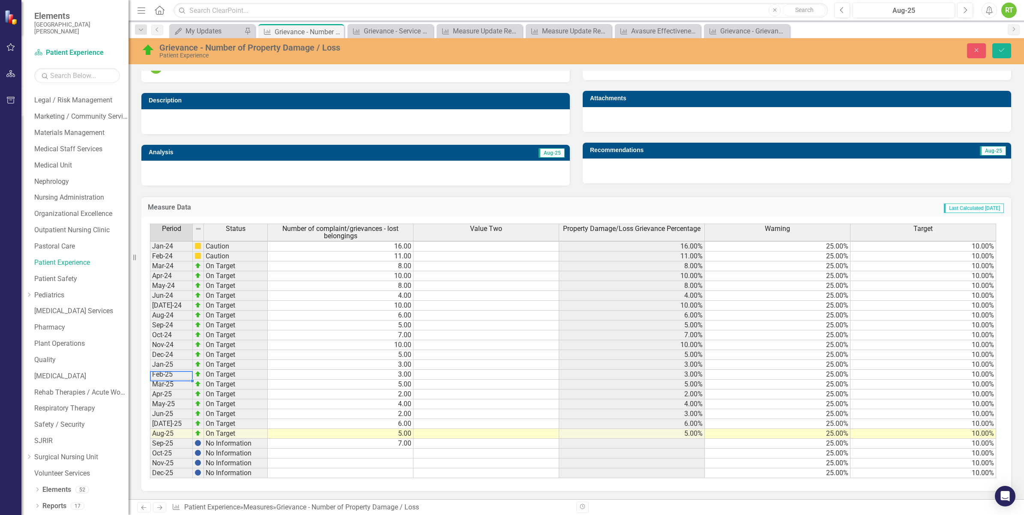
click at [174, 371] on td "Feb-25" at bounding box center [171, 375] width 43 height 10
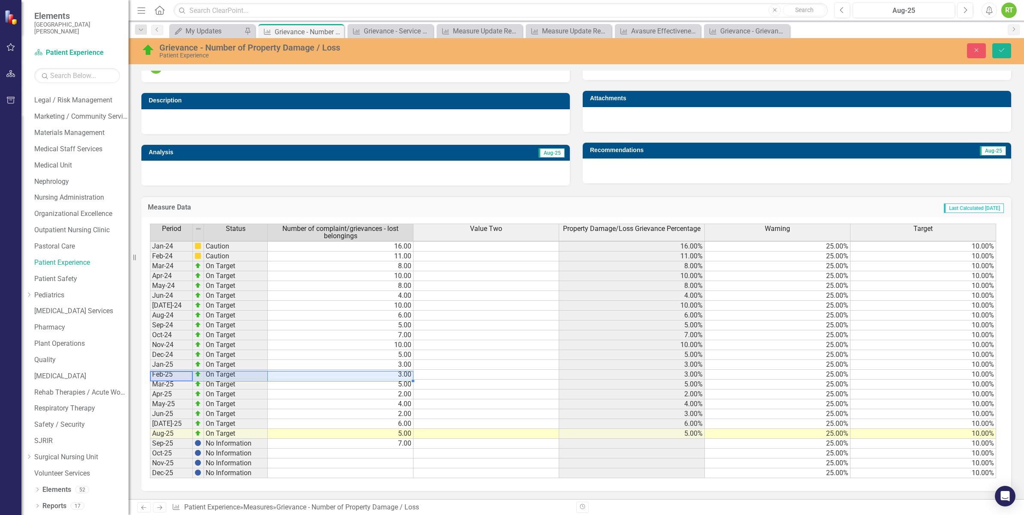
drag, startPoint x: 167, startPoint y: 368, endPoint x: 394, endPoint y: 366, distance: 227.2
click at [394, 366] on div "Period Status Number of complaint/grievances - lost belongings Value Two Proper…" at bounding box center [573, 351] width 846 height 255
click at [181, 360] on td "Jan-25" at bounding box center [171, 365] width 43 height 10
drag, startPoint x: 161, startPoint y: 358, endPoint x: 377, endPoint y: 371, distance: 216.8
click at [377, 371] on div "Period Status Number of complaint/grievances - lost belongings Value Two Proper…" at bounding box center [573, 351] width 846 height 255
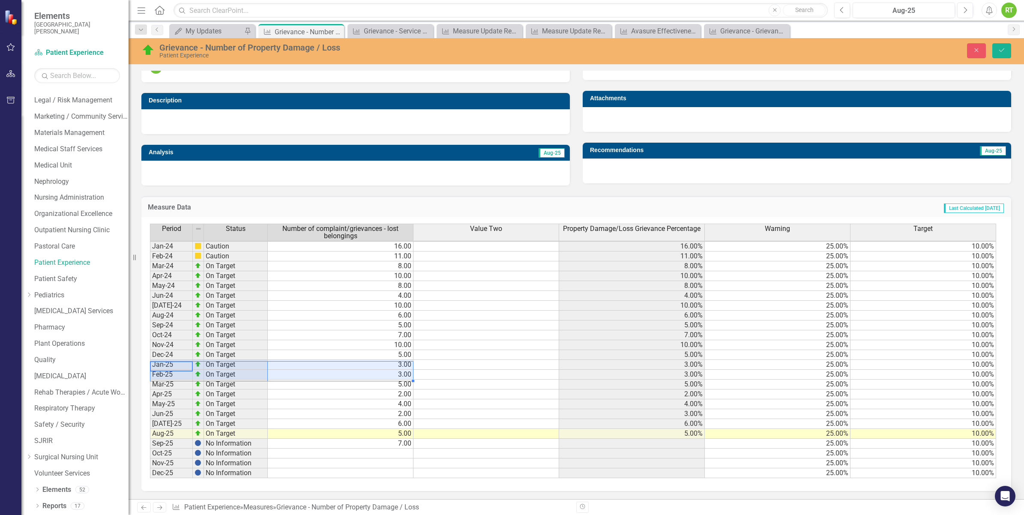
click at [373, 370] on td "3.00" at bounding box center [341, 375] width 146 height 10
drag, startPoint x: 191, startPoint y: 357, endPoint x: 380, endPoint y: 356, distance: 188.6
click at [380, 356] on div "Period Status Number of complaint/grievances - lost belongings Value Two Proper…" at bounding box center [573, 351] width 846 height 255
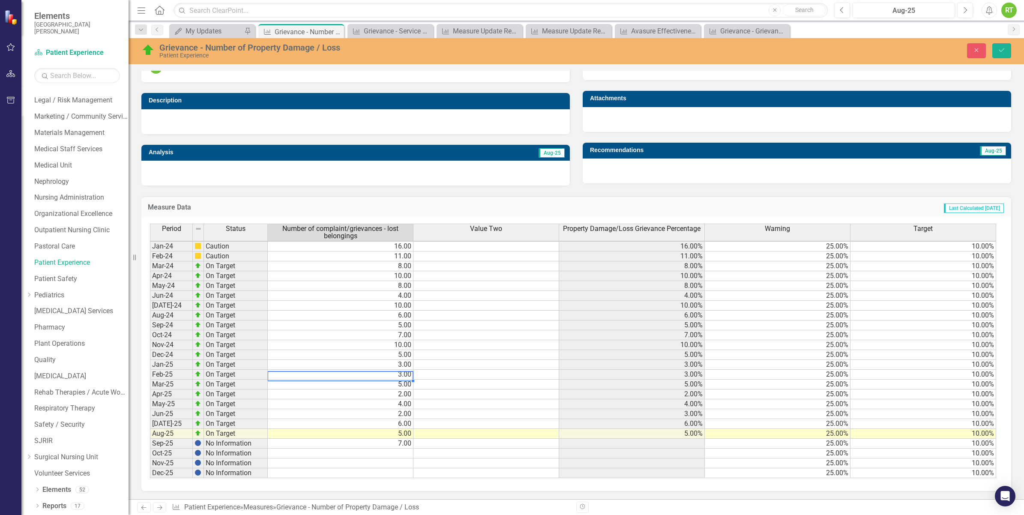
click at [386, 370] on td "3.00" at bounding box center [341, 375] width 146 height 10
click at [386, 380] on td "5.00" at bounding box center [341, 385] width 146 height 10
click at [385, 390] on td "2.00" at bounding box center [341, 395] width 146 height 10
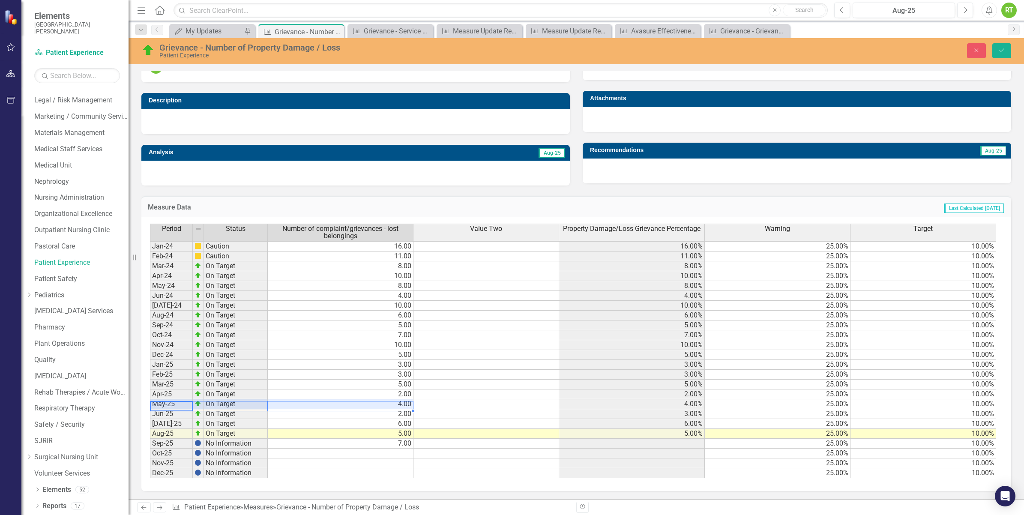
drag, startPoint x: 173, startPoint y: 400, endPoint x: 384, endPoint y: 398, distance: 211.7
click at [384, 398] on div "Period Status Number of complaint/grievances - lost belongings Value Two Proper…" at bounding box center [573, 351] width 846 height 255
click at [384, 409] on td "2.00" at bounding box center [341, 414] width 146 height 10
click at [150, 421] on div "Period Status Number of complaint/grievances - lost belongings Value Two Proper…" at bounding box center [150, 351] width 0 height 255
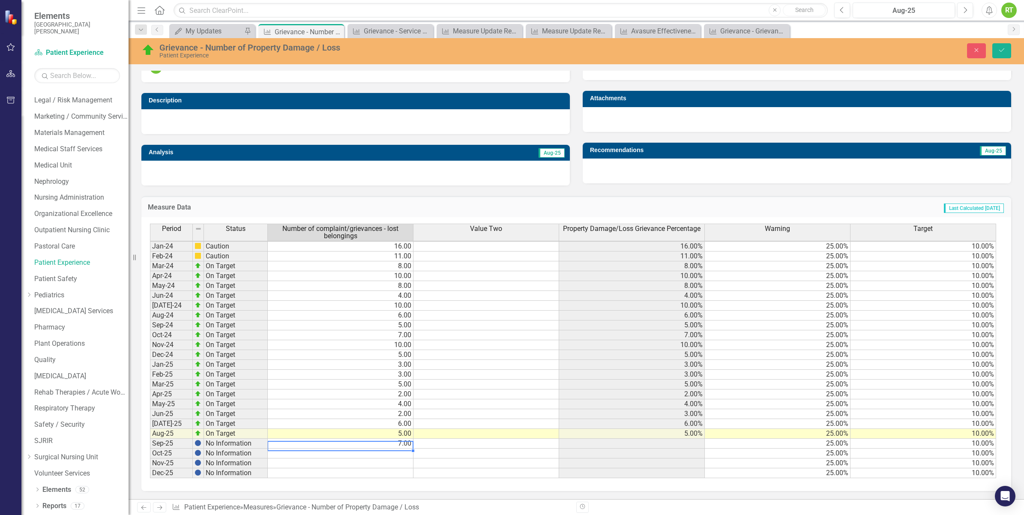
click at [358, 440] on td "7.00" at bounding box center [341, 444] width 146 height 10
click at [369, 449] on td at bounding box center [341, 454] width 146 height 10
click at [377, 360] on td "3.00" at bounding box center [341, 365] width 146 height 10
click at [170, 360] on td "Jan-25" at bounding box center [171, 365] width 43 height 10
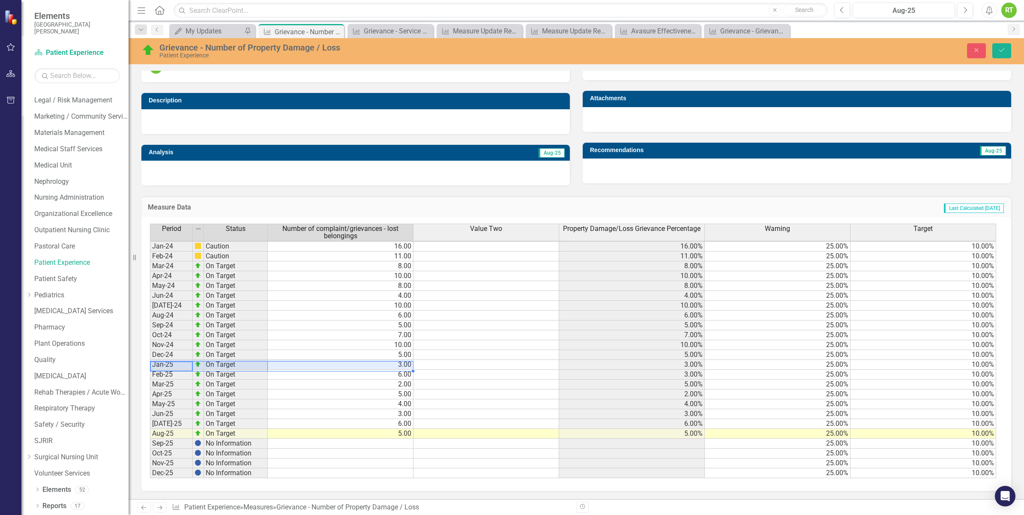
drag, startPoint x: 170, startPoint y: 358, endPoint x: 333, endPoint y: 356, distance: 162.5
click at [333, 356] on div "Period Status Number of complaint/grievances - lost belongings Value Two Proper…" at bounding box center [573, 351] width 846 height 255
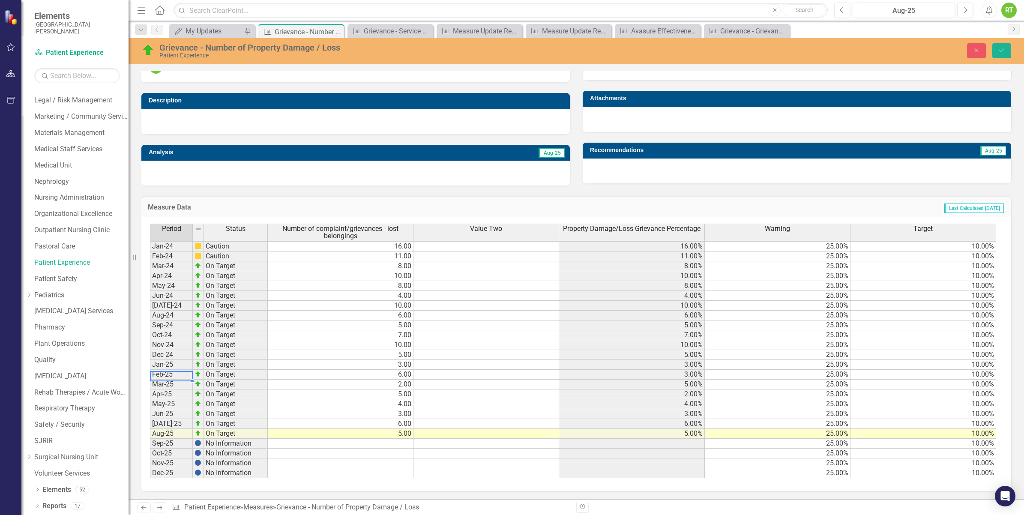
click at [362, 370] on td "6.00" at bounding box center [341, 375] width 146 height 10
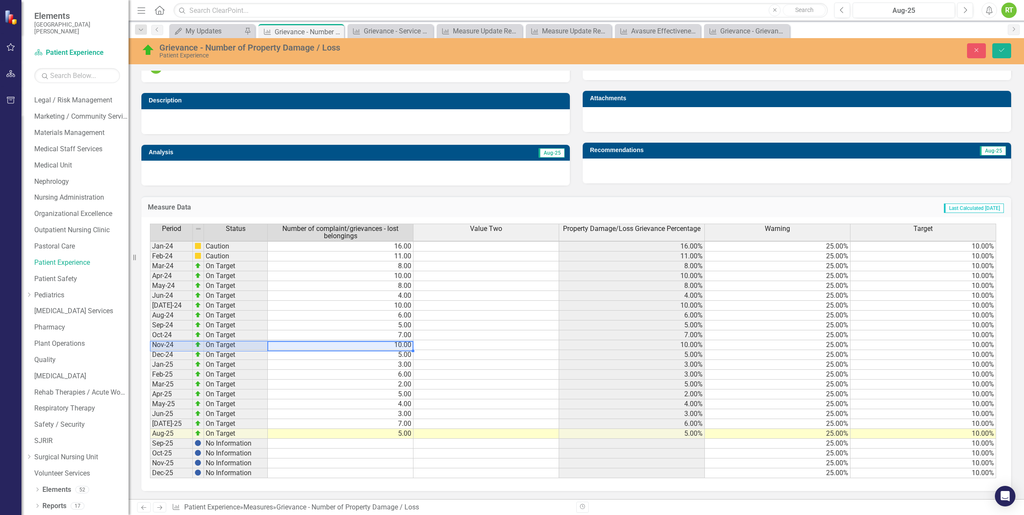
drag, startPoint x: 380, startPoint y: 336, endPoint x: 180, endPoint y: 334, distance: 199.7
click at [180, 334] on div "Period Status Number of complaint/grievances - lost belongings Value Two Proper…" at bounding box center [573, 351] width 846 height 255
click at [393, 330] on td "7.00" at bounding box center [341, 335] width 146 height 10
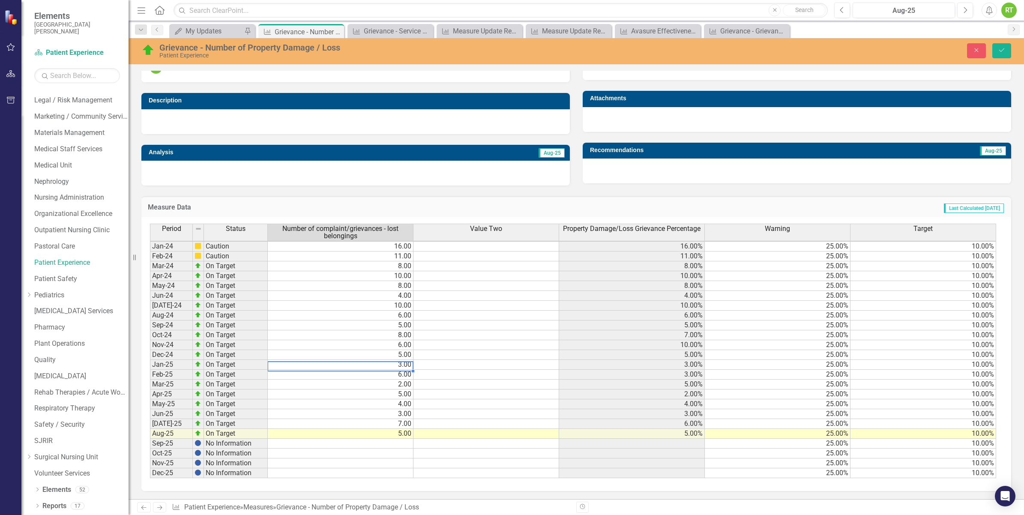
click at [392, 360] on td "3.00" at bounding box center [341, 365] width 146 height 10
click at [156, 350] on td "Dec-24" at bounding box center [171, 355] width 43 height 10
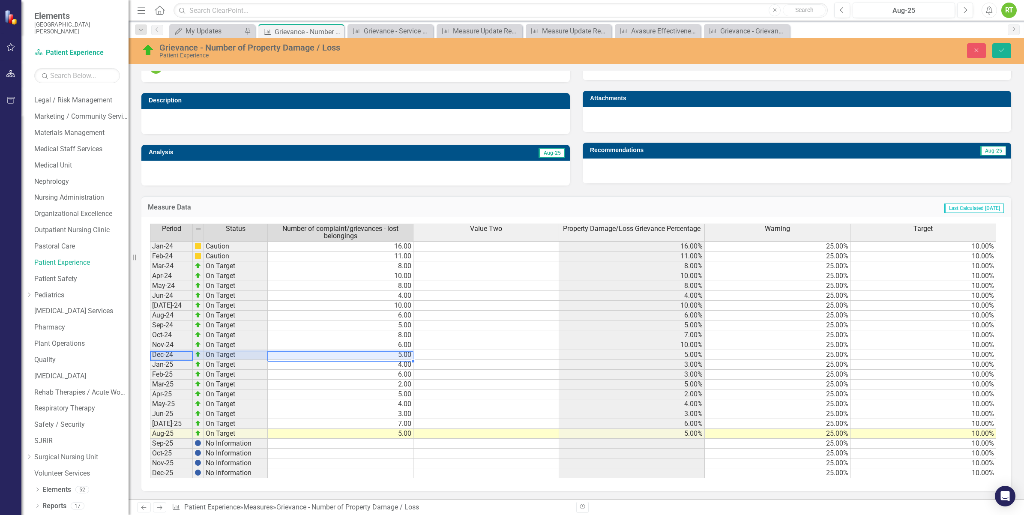
drag, startPoint x: 156, startPoint y: 348, endPoint x: 406, endPoint y: 348, distance: 249.9
click at [406, 348] on div "Period Status Number of complaint/grievances - lost belongings Value Two Proper…" at bounding box center [573, 351] width 846 height 255
click at [344, 360] on td "4.00" at bounding box center [341, 365] width 146 height 10
click at [357, 350] on td "5.00" at bounding box center [341, 355] width 146 height 10
type textarea "4"
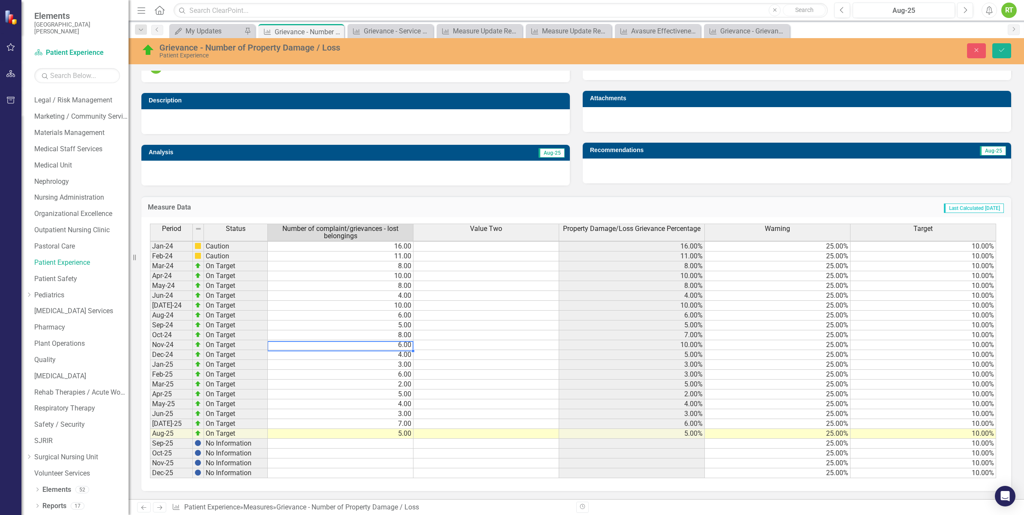
click at [394, 340] on td "6.00" at bounding box center [341, 345] width 146 height 10
click at [395, 330] on td "8.00" at bounding box center [341, 335] width 146 height 10
click at [1003, 49] on icon "Save" at bounding box center [1002, 50] width 8 height 6
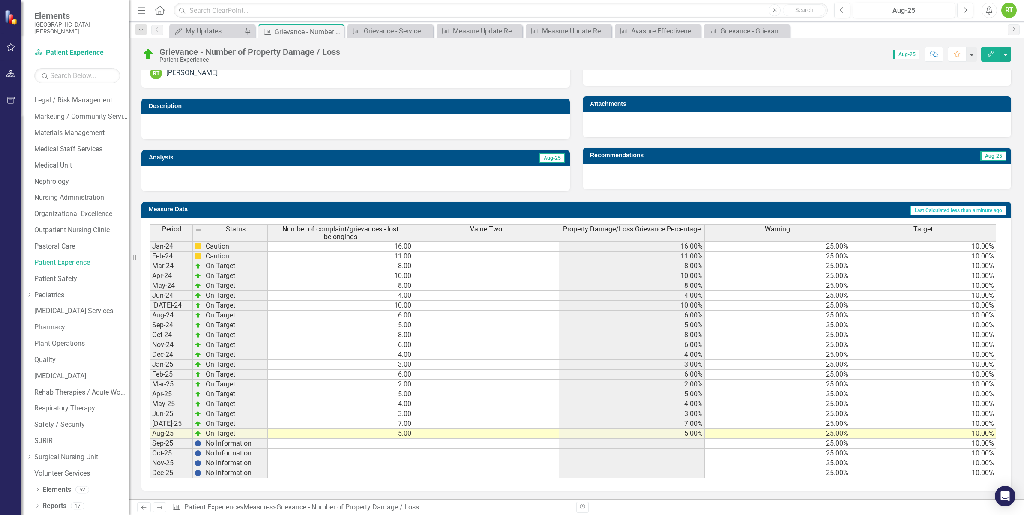
scroll to position [202, 0]
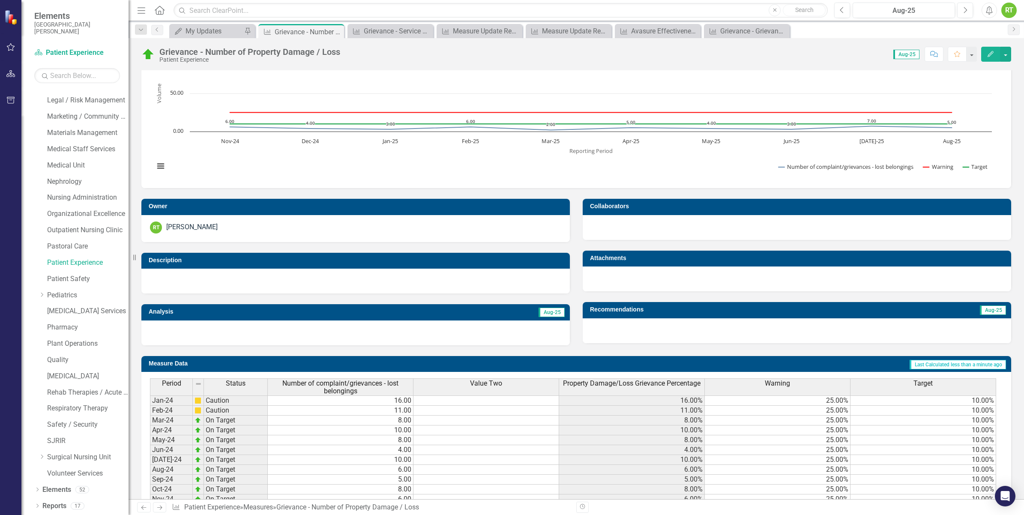
scroll to position [202, 0]
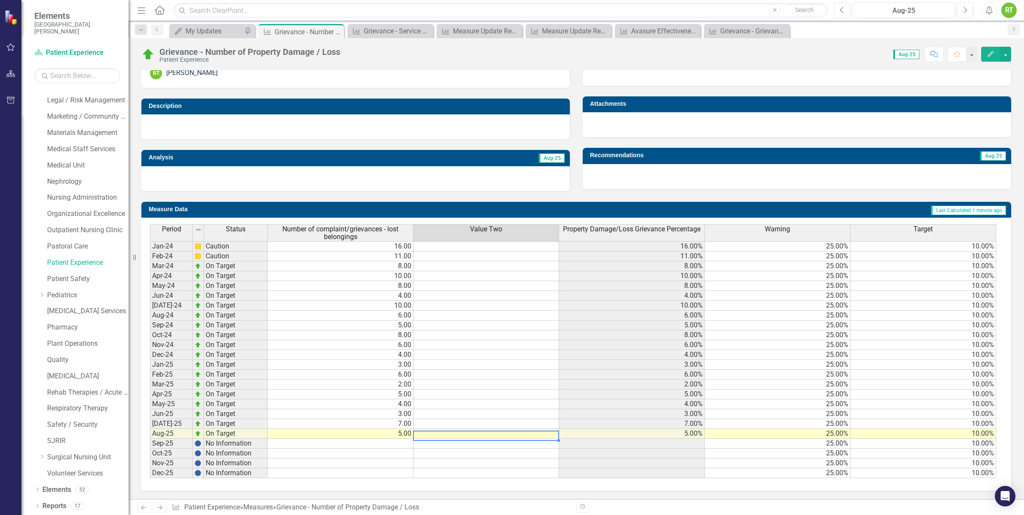
click at [481, 432] on td at bounding box center [487, 434] width 146 height 10
click at [387, 370] on td "6.00" at bounding box center [341, 375] width 146 height 10
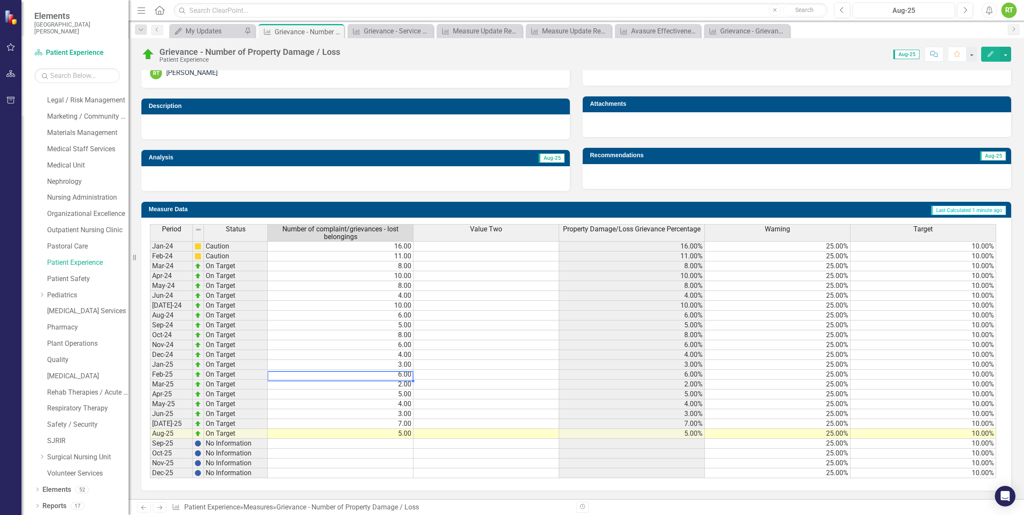
click at [447, 370] on td at bounding box center [487, 375] width 146 height 10
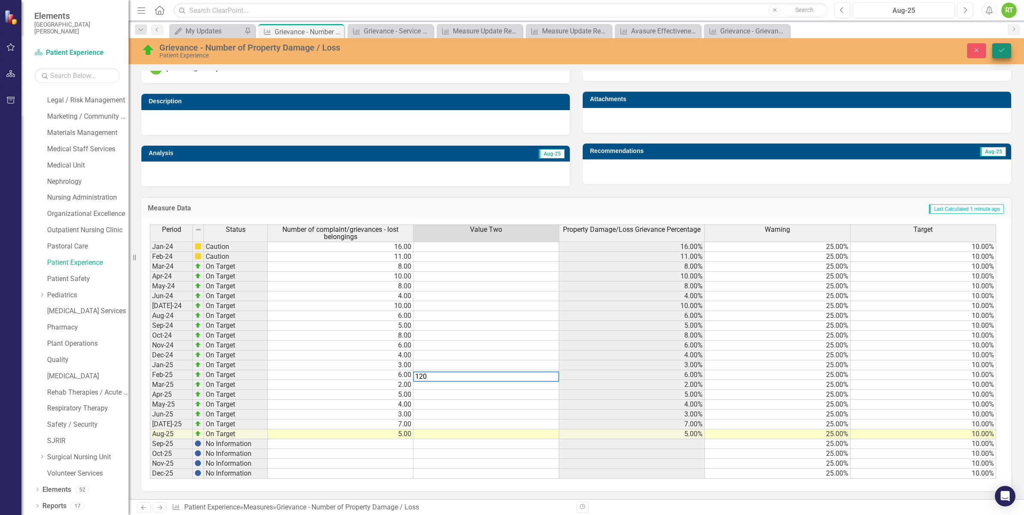
type textarea "120"
click at [1002, 48] on icon "Save" at bounding box center [1002, 50] width 8 height 6
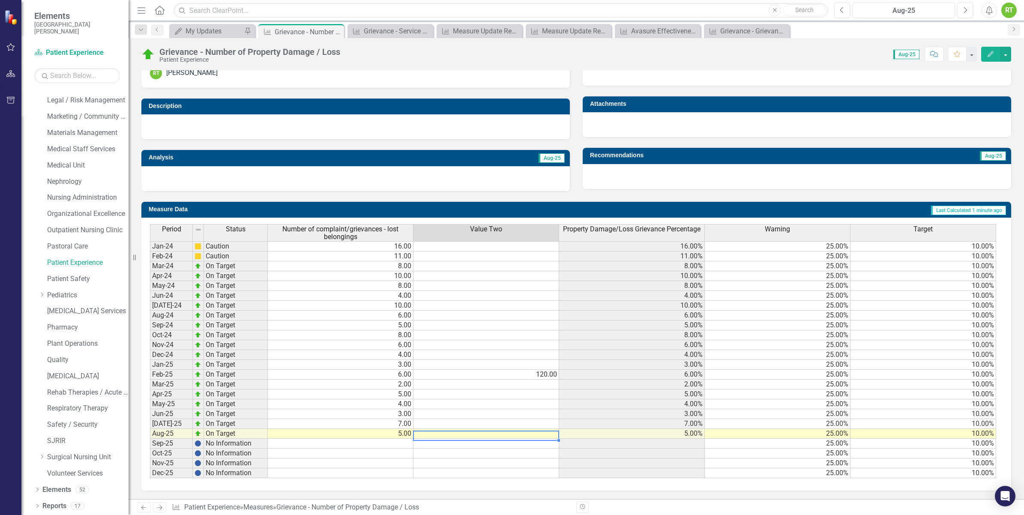
click at [527, 429] on td at bounding box center [487, 434] width 146 height 10
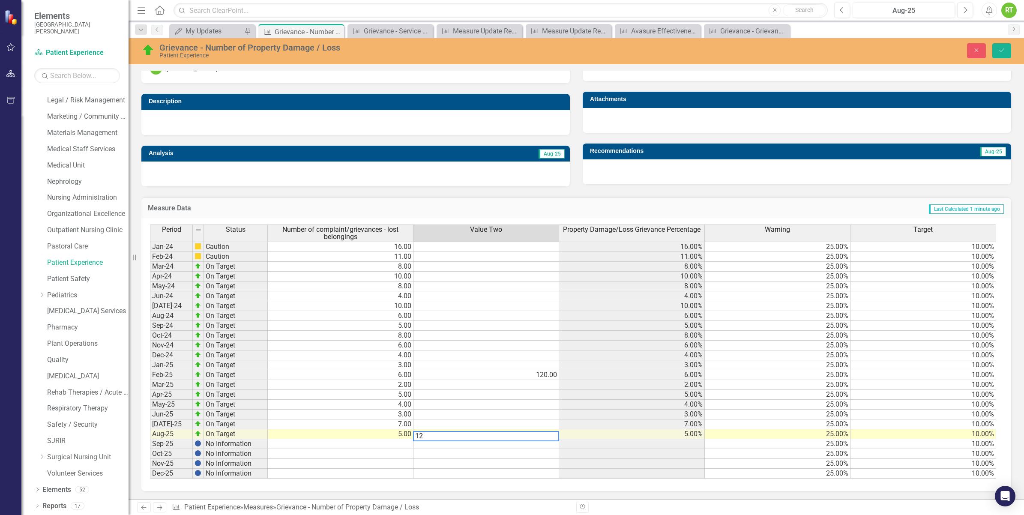
type textarea "129"
click at [1004, 52] on icon "Save" at bounding box center [1002, 50] width 8 height 6
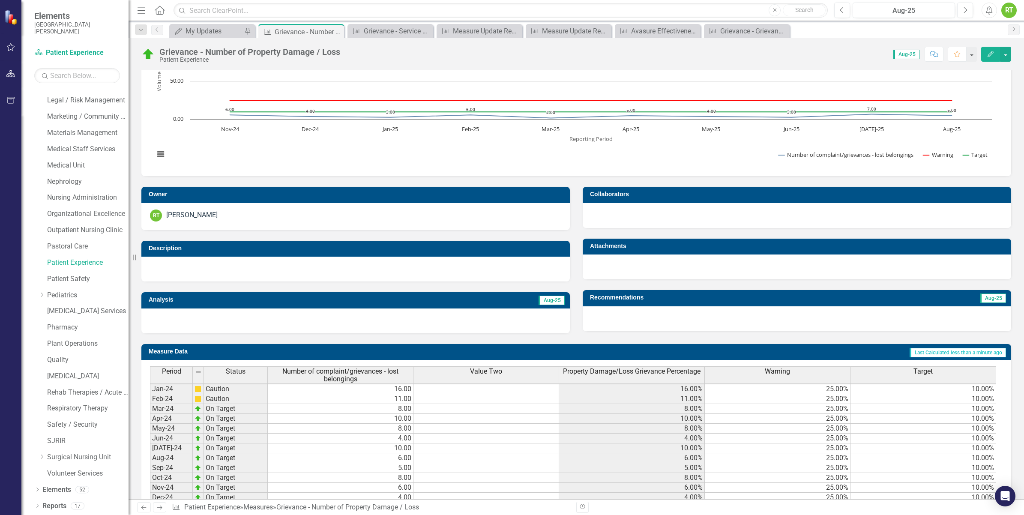
scroll to position [203, 0]
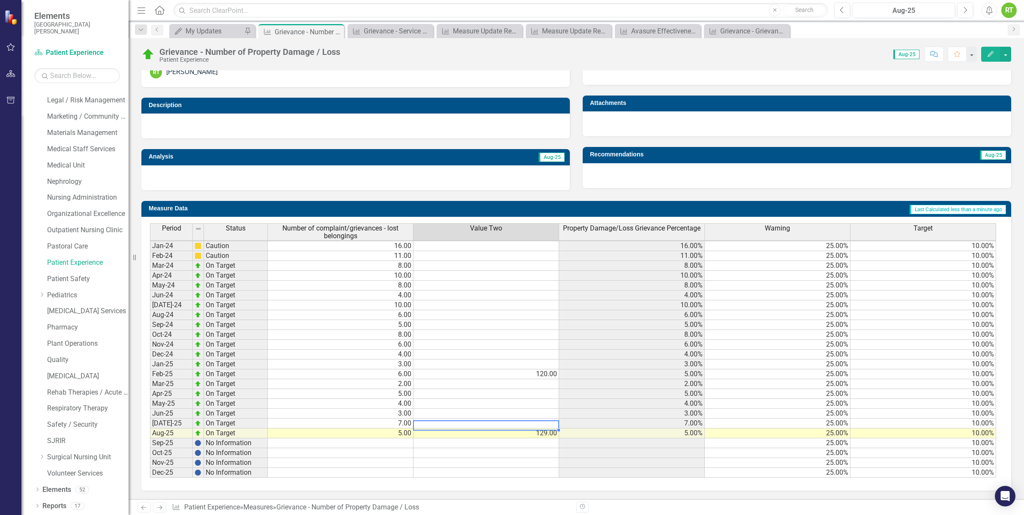
click at [537, 419] on td at bounding box center [487, 424] width 146 height 10
click at [494, 429] on td "129.00" at bounding box center [487, 434] width 146 height 10
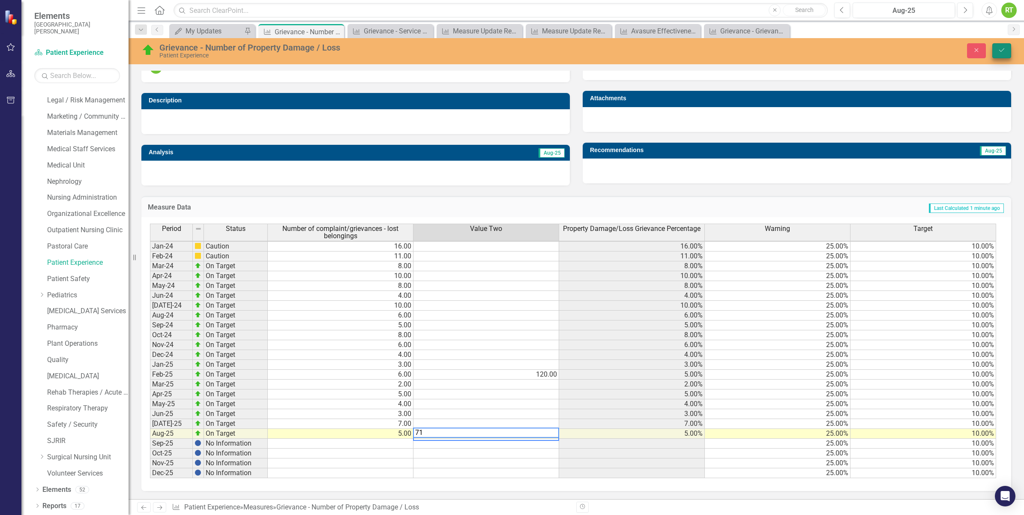
type textarea "71"
click at [1003, 46] on button "Save" at bounding box center [1002, 50] width 19 height 15
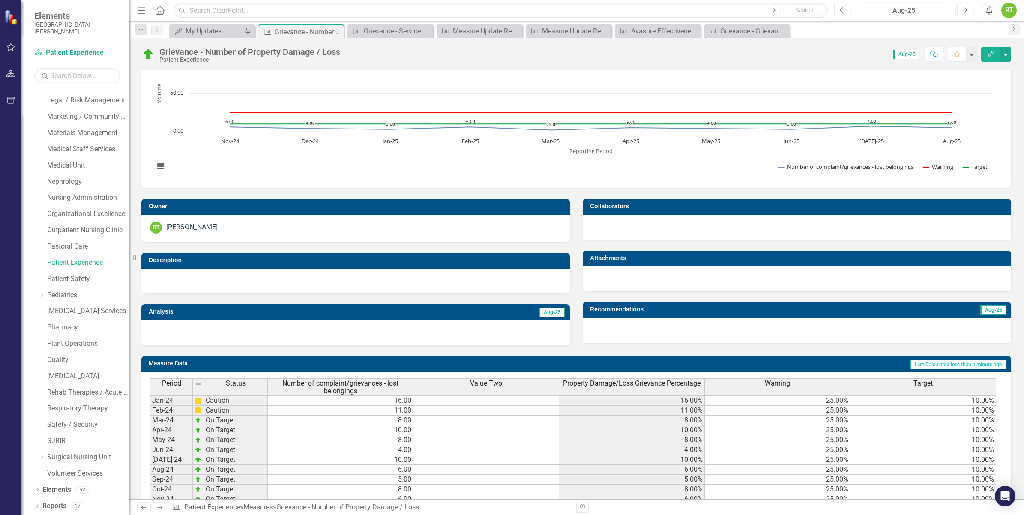
scroll to position [202, 0]
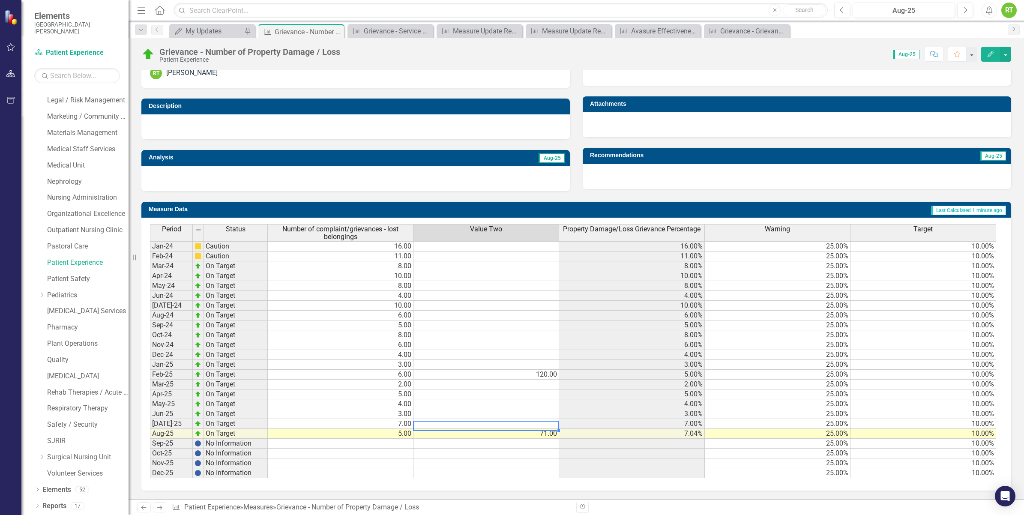
click at [528, 419] on td at bounding box center [487, 424] width 146 height 10
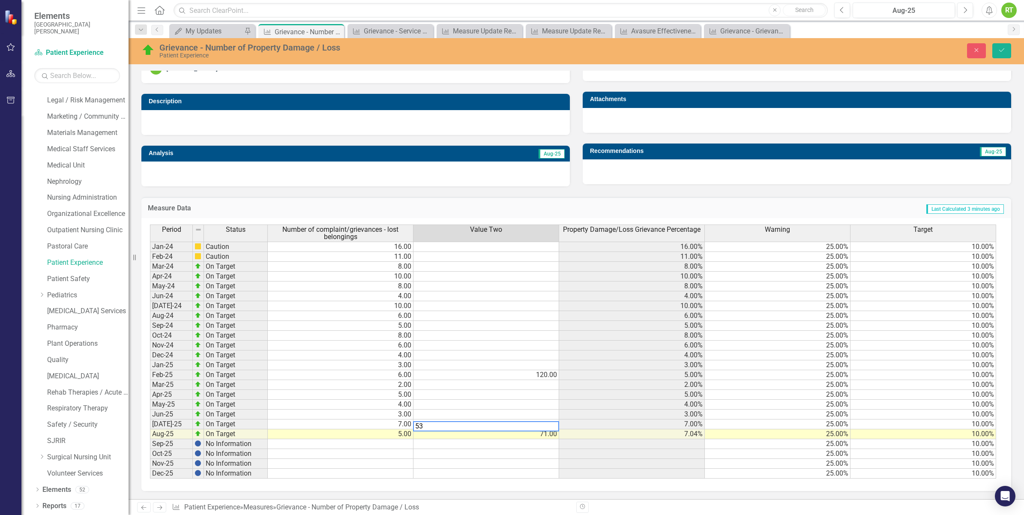
drag, startPoint x: 438, startPoint y: 425, endPoint x: 387, endPoint y: 423, distance: 51.0
click at [389, 423] on div "Period Status Number of complaint/grievances - lost belongings Value Two Proper…" at bounding box center [573, 352] width 846 height 254
type textarea "71"
click at [460, 436] on td "71.00" at bounding box center [487, 434] width 146 height 10
click at [1002, 52] on icon "Save" at bounding box center [1002, 50] width 8 height 6
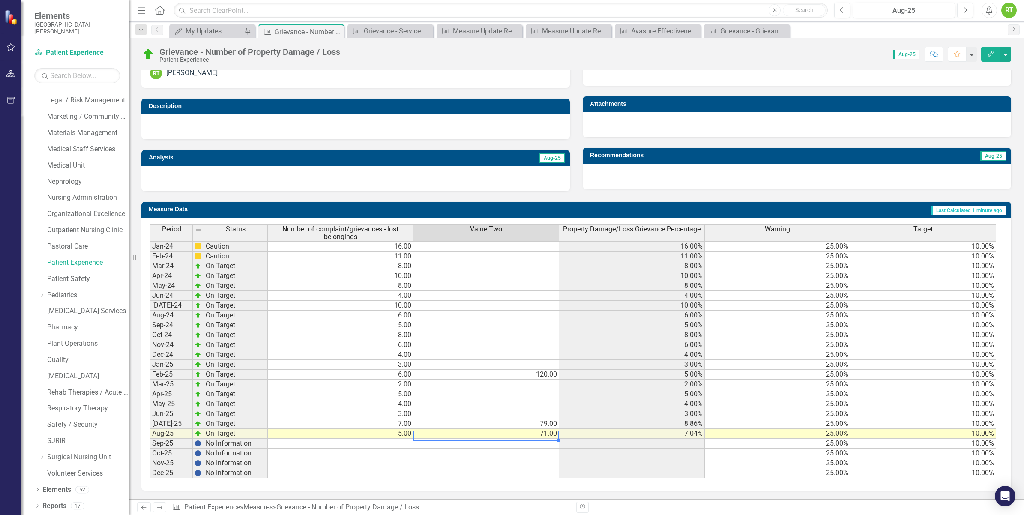
click at [524, 430] on td "71.00" at bounding box center [487, 434] width 146 height 10
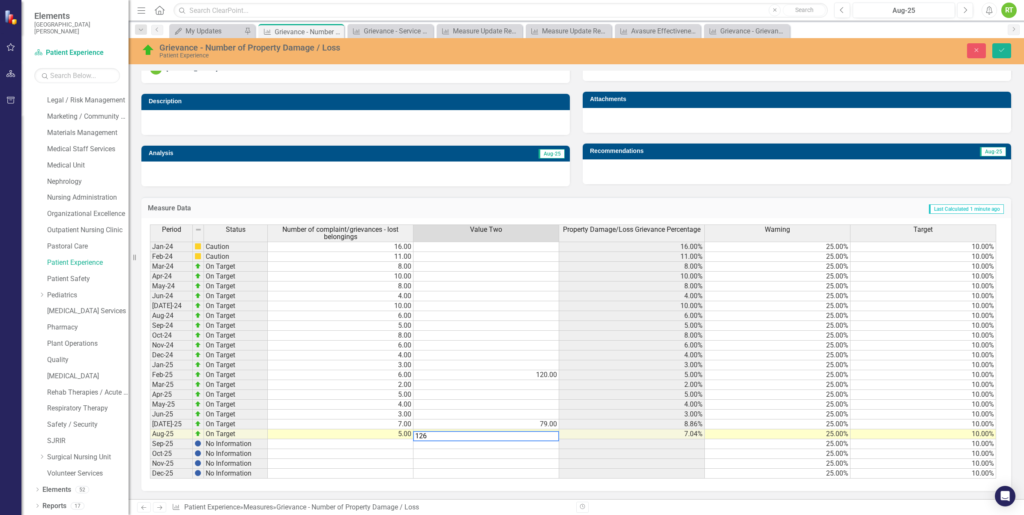
type textarea "126"
click at [150, 448] on div "Period Status Number of complaint/grievances - lost belongings Value Two Proper…" at bounding box center [150, 352] width 0 height 254
click at [1002, 48] on icon "Save" at bounding box center [1002, 50] width 8 height 6
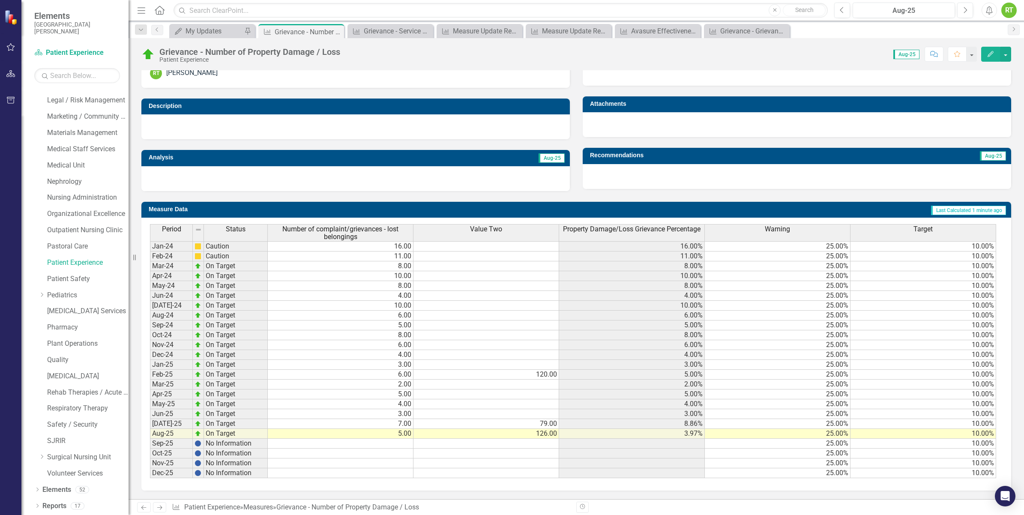
click at [504, 411] on td at bounding box center [487, 414] width 146 height 10
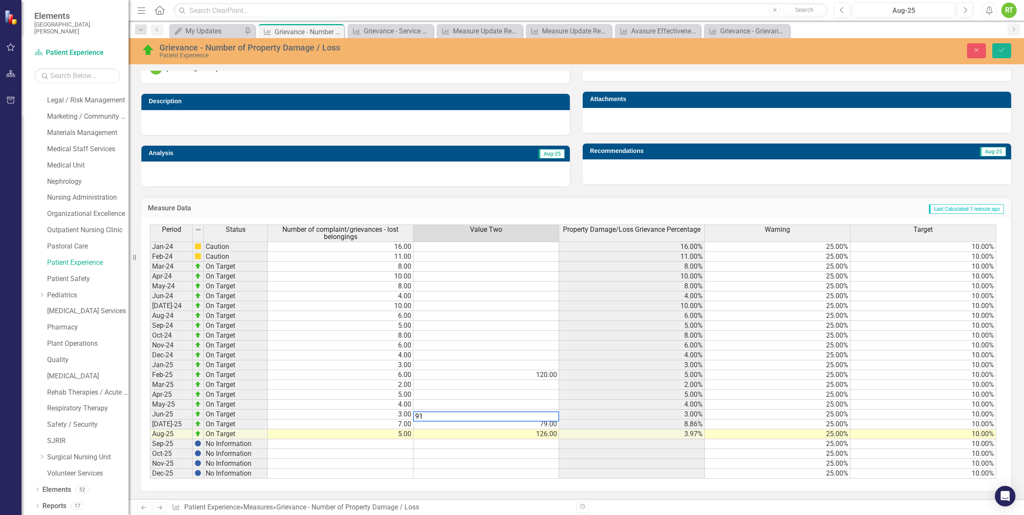
click at [477, 436] on td "126.00" at bounding box center [487, 434] width 146 height 10
type textarea "126"
click at [1002, 50] on icon "Save" at bounding box center [1002, 50] width 8 height 6
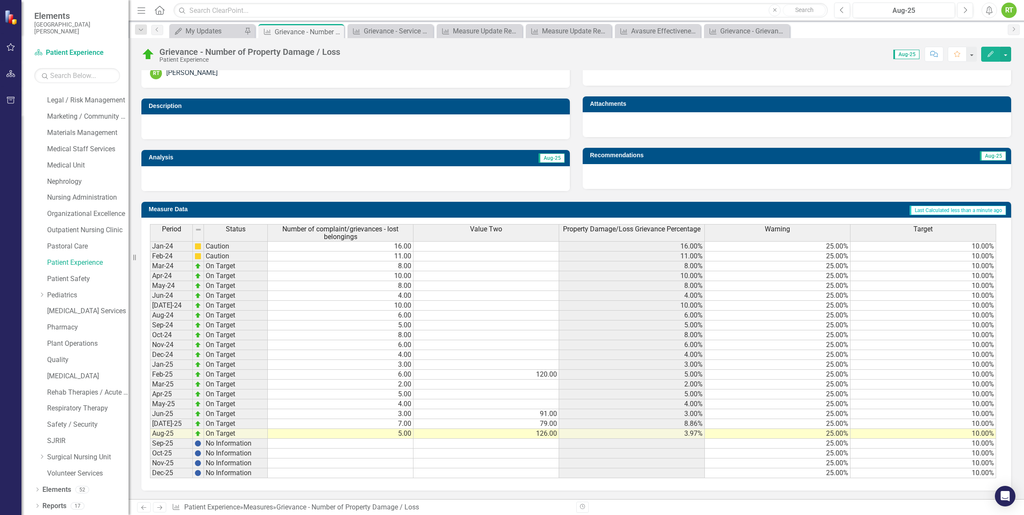
scroll to position [3, 0]
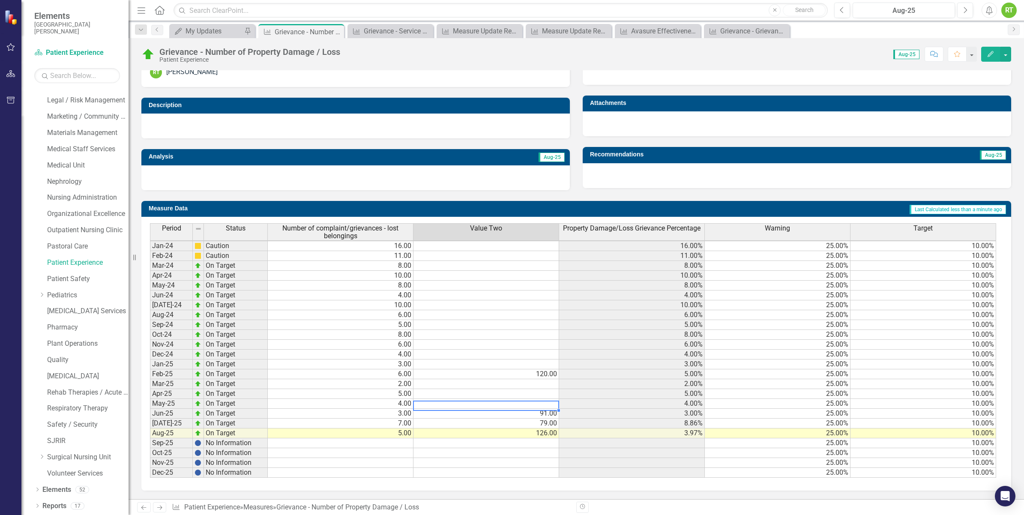
click at [480, 399] on td at bounding box center [487, 404] width 146 height 10
click at [511, 410] on div at bounding box center [486, 410] width 146 height 1
click at [511, 399] on td at bounding box center [487, 404] width 146 height 10
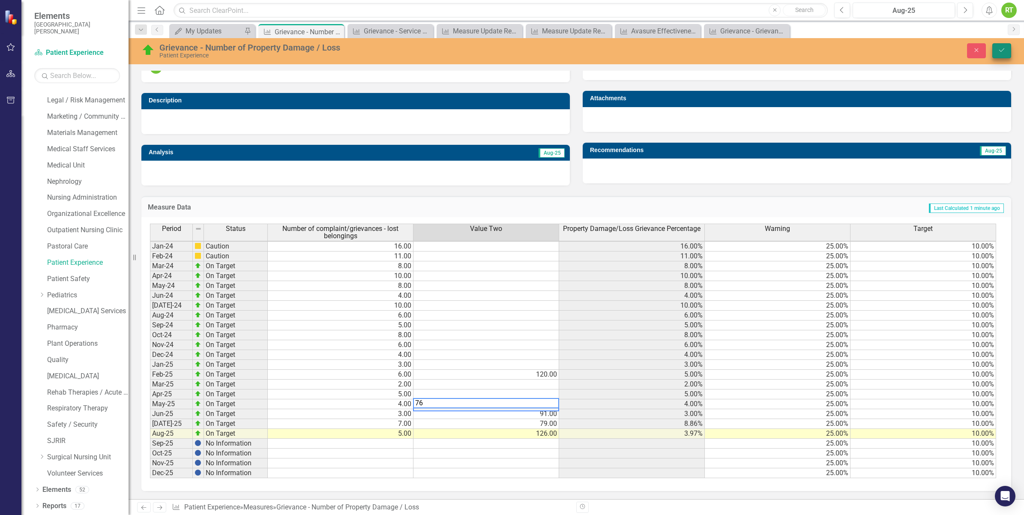
type textarea "76"
click at [997, 52] on button "Save" at bounding box center [1002, 50] width 19 height 15
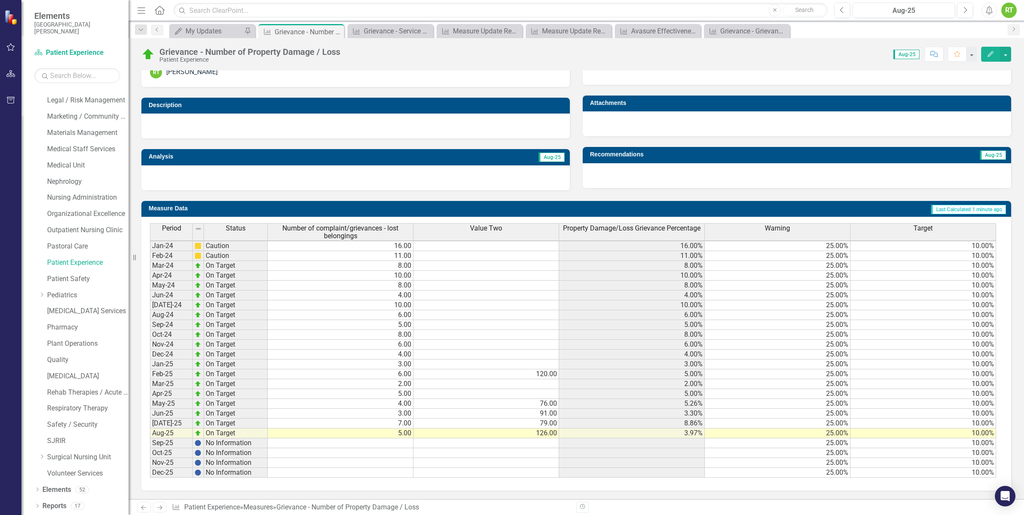
click at [150, 393] on div "Period Status Jan-24 Caution Feb-24 Caution Mar-24 On Target Apr-24 On Target M…" at bounding box center [150, 350] width 0 height 255
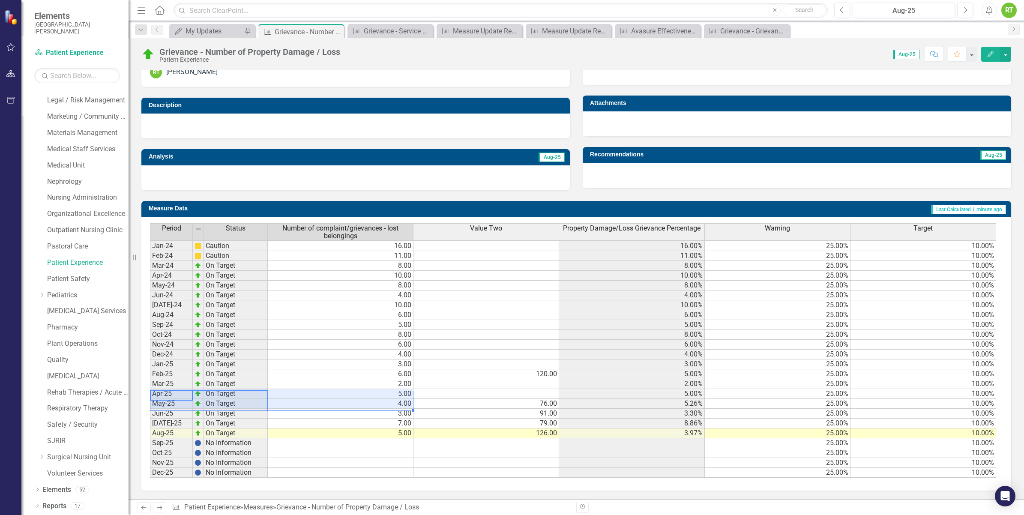
drag, startPoint x: 166, startPoint y: 388, endPoint x: 372, endPoint y: 384, distance: 206.2
click at [372, 388] on div "Period Status Number of complaint/grievances - lost belongings Value Two Proper…" at bounding box center [573, 350] width 846 height 255
click at [372, 389] on td "5.00" at bounding box center [341, 394] width 146 height 10
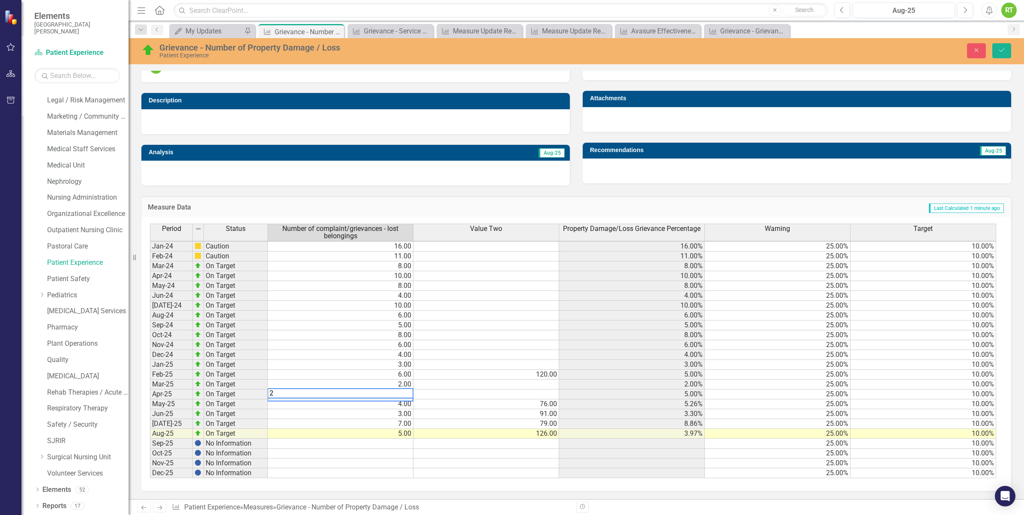
type textarea "2"
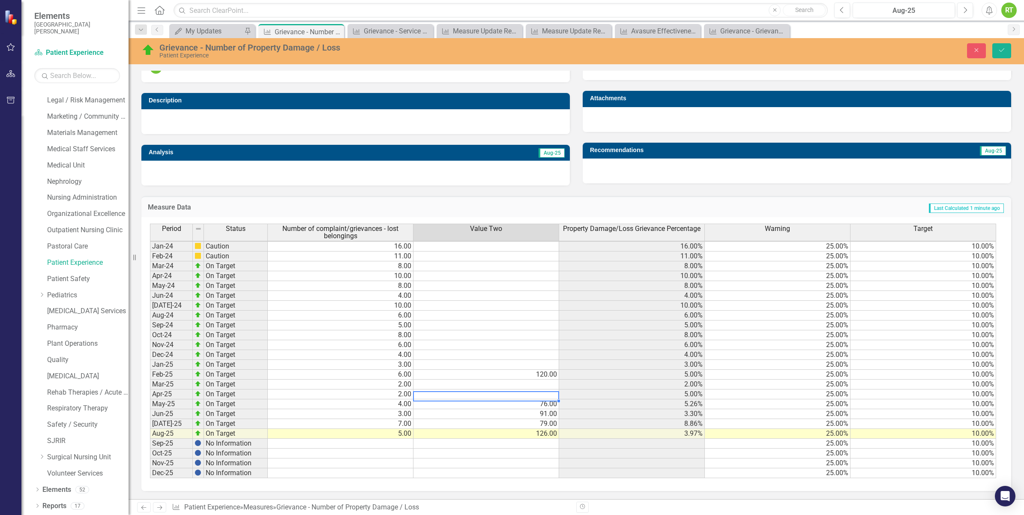
click at [505, 390] on td at bounding box center [487, 395] width 146 height 10
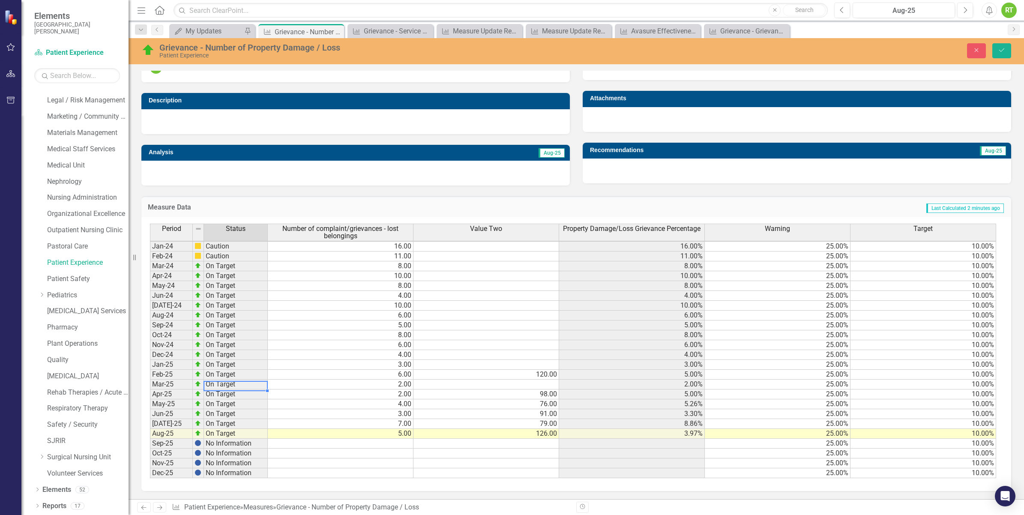
click at [215, 384] on td "On Target" at bounding box center [236, 385] width 64 height 10
click at [373, 381] on td "2.00" at bounding box center [341, 385] width 146 height 10
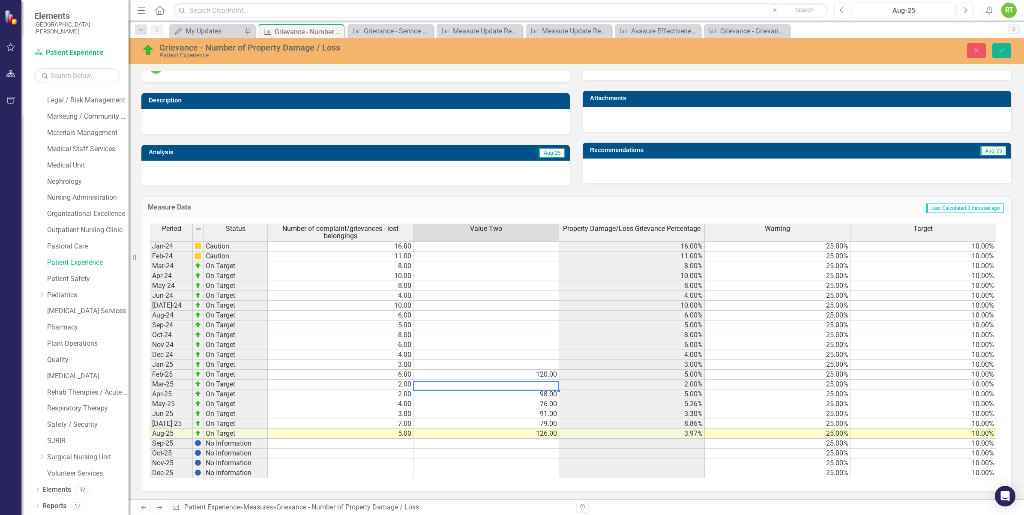
click at [438, 381] on td at bounding box center [487, 385] width 146 height 10
click at [382, 382] on td "2.00" at bounding box center [341, 385] width 146 height 10
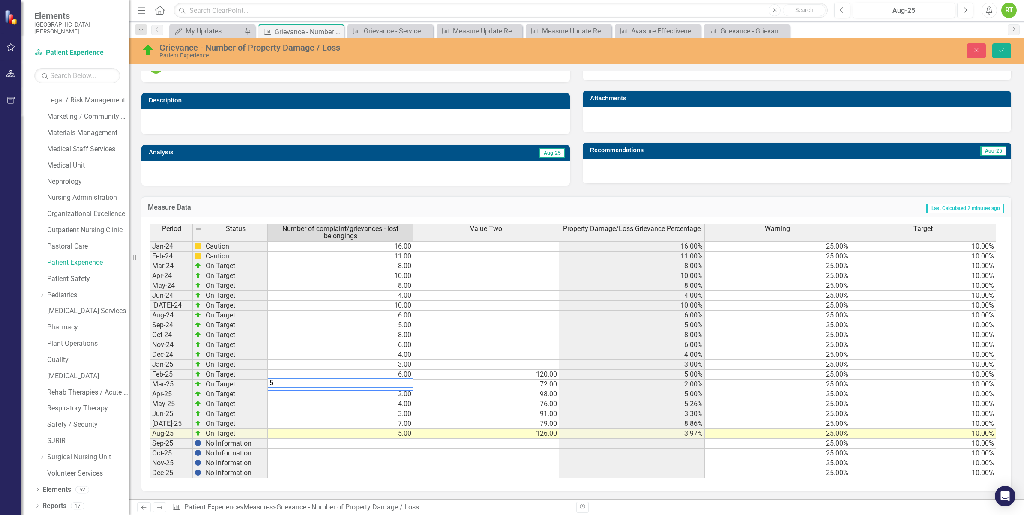
type textarea "5"
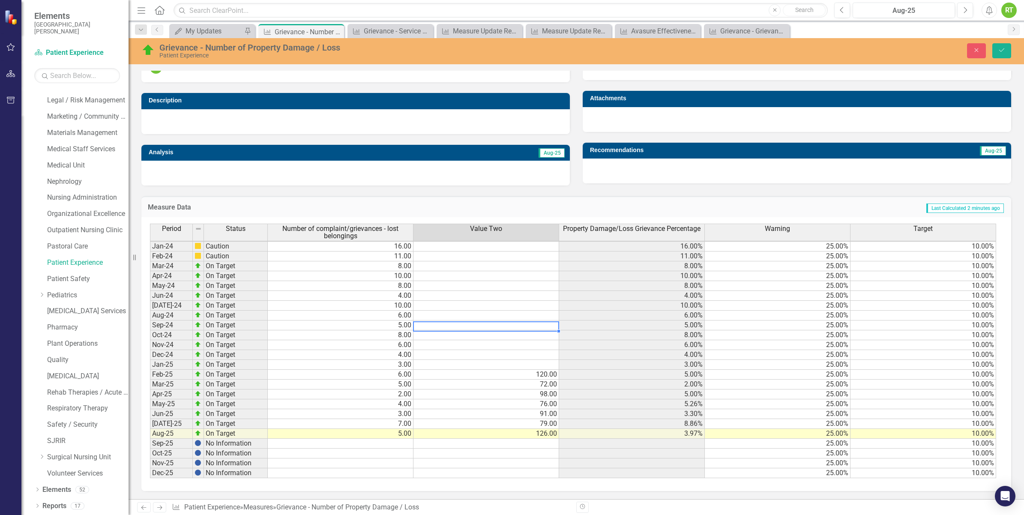
click at [440, 321] on td at bounding box center [487, 326] width 146 height 10
click at [1001, 50] on icon "Save" at bounding box center [1002, 50] width 8 height 6
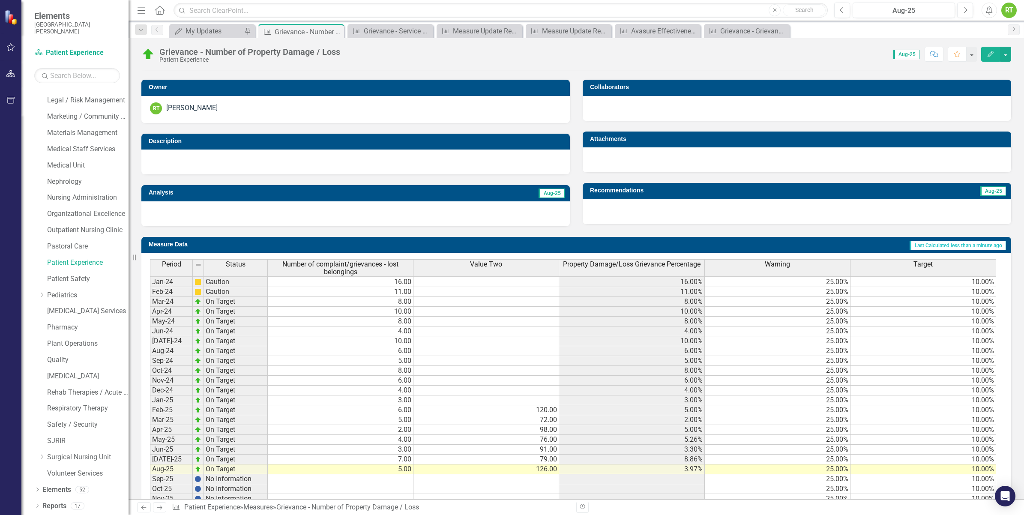
scroll to position [203, 0]
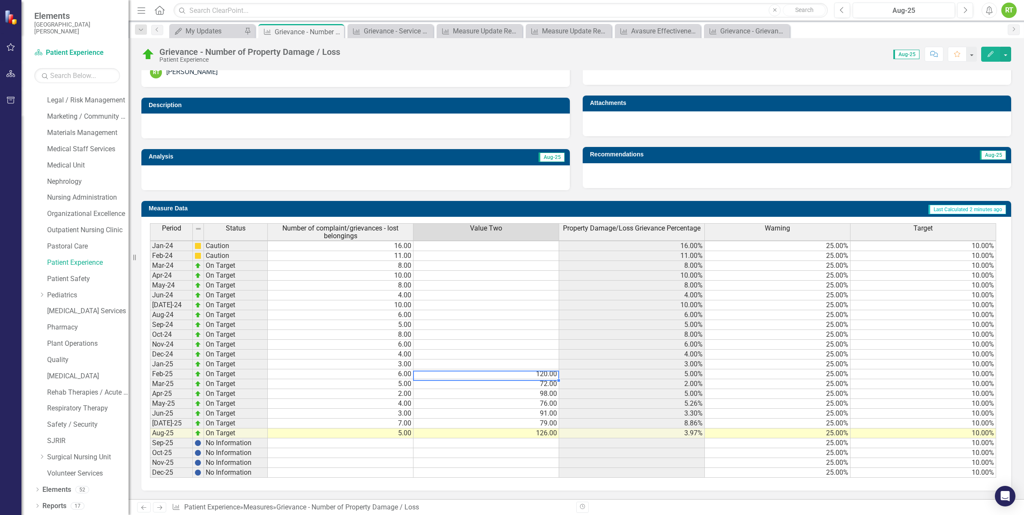
click at [527, 369] on td "120.00" at bounding box center [487, 374] width 146 height 10
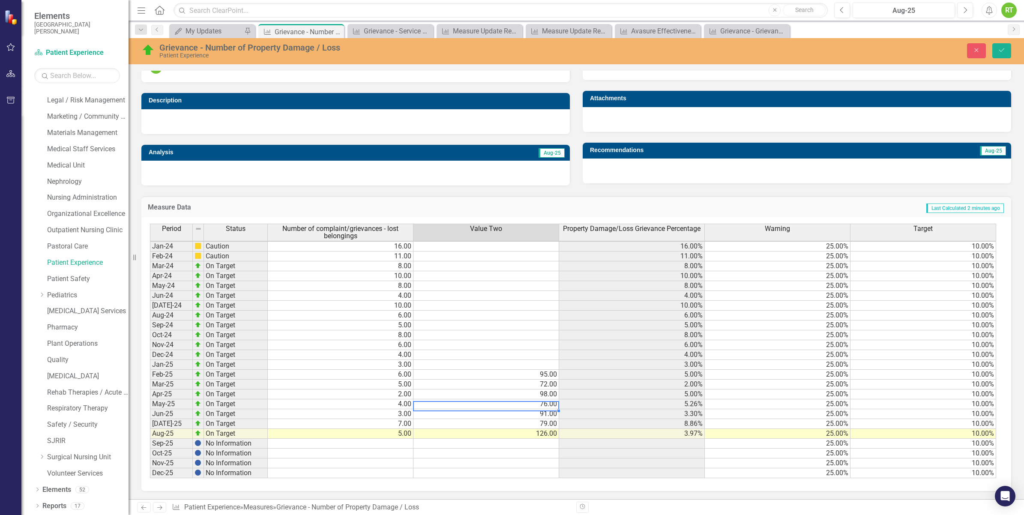
click at [506, 403] on td "76.00" at bounding box center [487, 404] width 146 height 10
click at [458, 360] on td at bounding box center [487, 365] width 146 height 10
type textarea "125"
click at [1001, 47] on icon "Save" at bounding box center [1002, 50] width 8 height 6
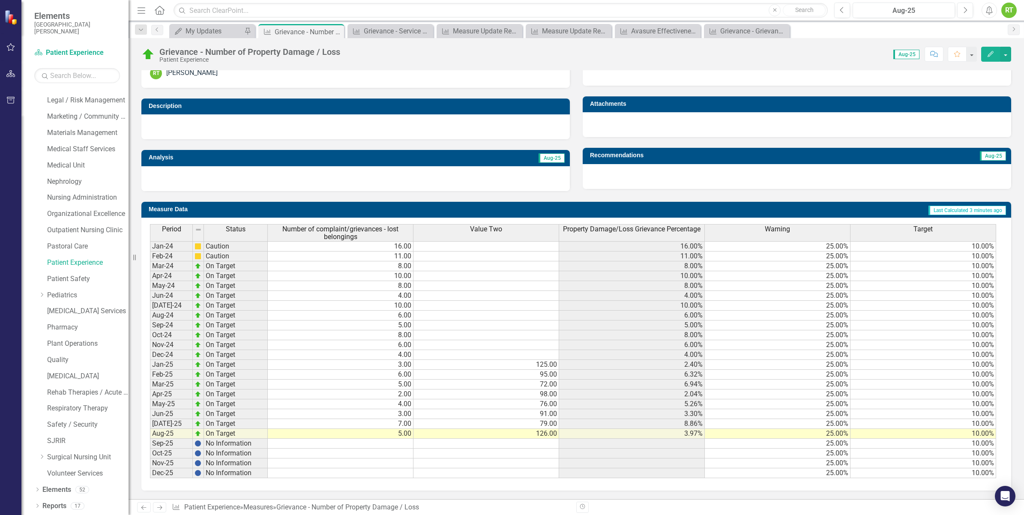
scroll to position [0, 0]
